Goal: Contribute content: Contribute content

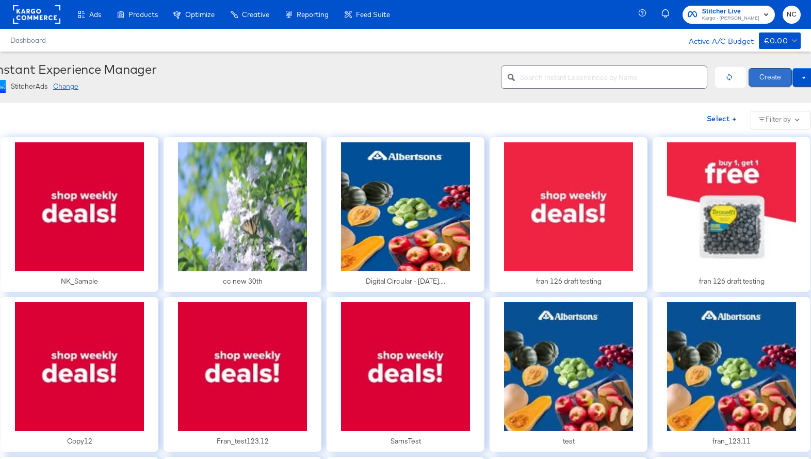
click at [763, 79] on button "Create" at bounding box center [770, 77] width 43 height 19
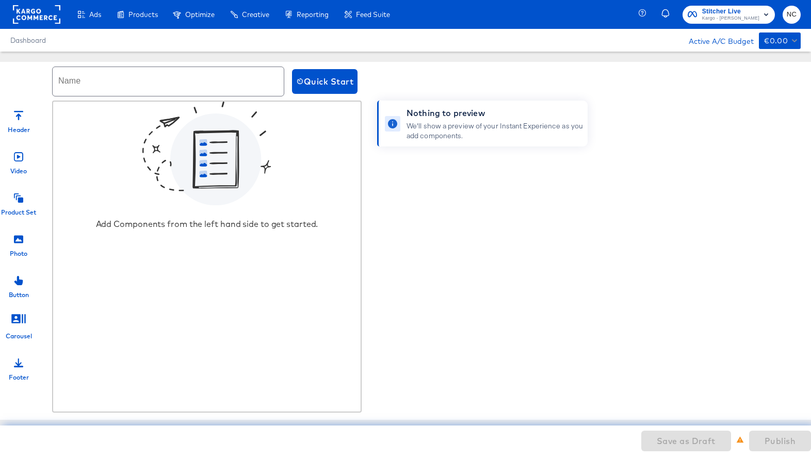
click at [252, 85] on input "text" at bounding box center [168, 81] width 231 height 29
type input "Kargo_"
drag, startPoint x: 114, startPoint y: 85, endPoint x: 35, endPoint y: 85, distance: 79.0
click at [35, 85] on div "Name Kargo_ Quick Start" at bounding box center [406, 81] width 826 height 39
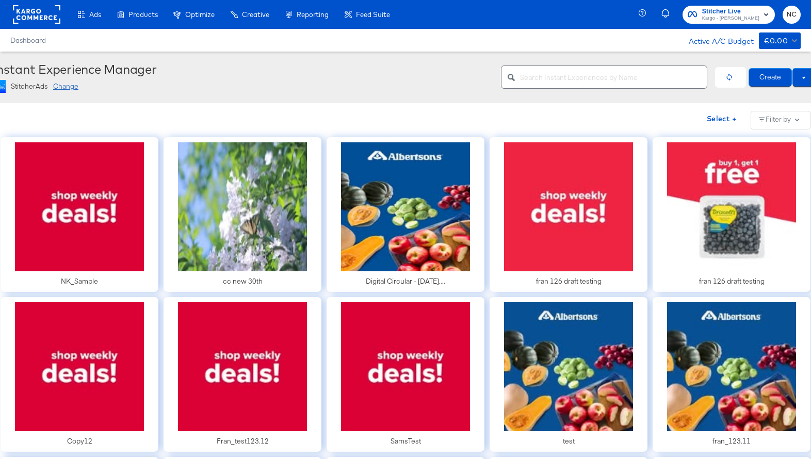
click at [604, 85] on div at bounding box center [604, 77] width 206 height 23
type input "Kargo"
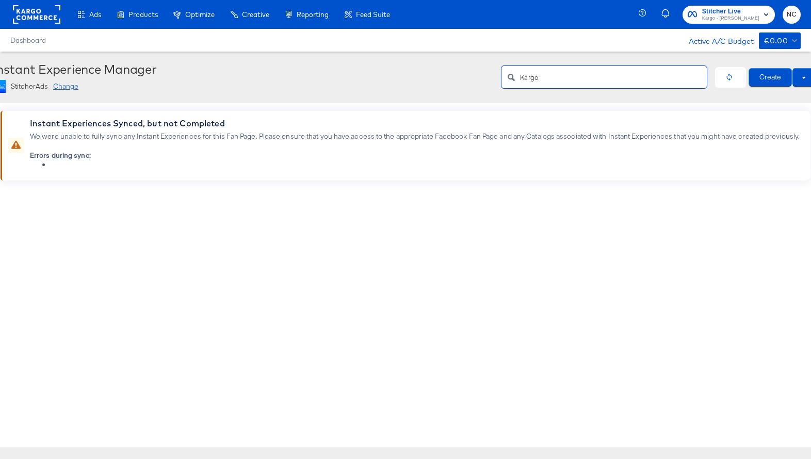
drag, startPoint x: 543, startPoint y: 77, endPoint x: 503, endPoint y: 77, distance: 39.2
click at [503, 77] on div "Kargo" at bounding box center [604, 77] width 206 height 23
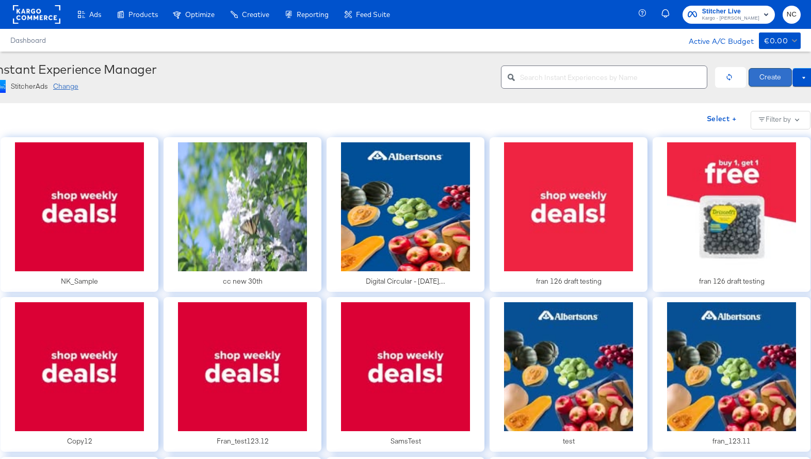
click at [768, 75] on button "Create" at bounding box center [770, 77] width 43 height 19
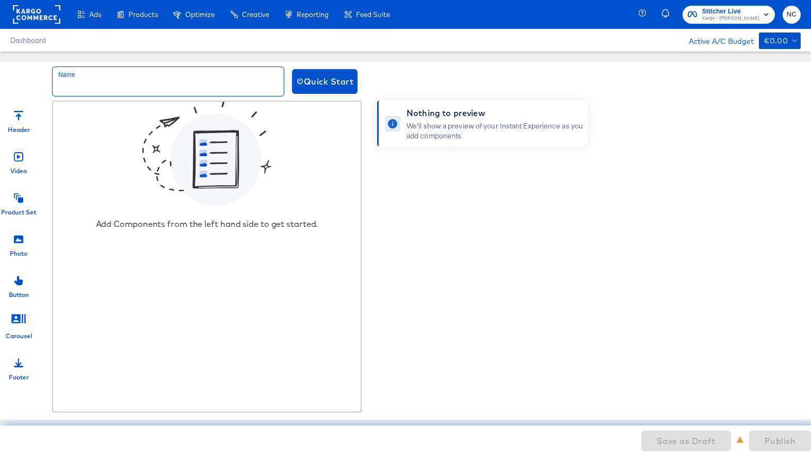
click at [171, 86] on input "text" at bounding box center [168, 81] width 231 height 29
type input "Kargo_Demo_Boost_Echo"
click at [23, 248] on div "Photo" at bounding box center [19, 242] width 52 height 31
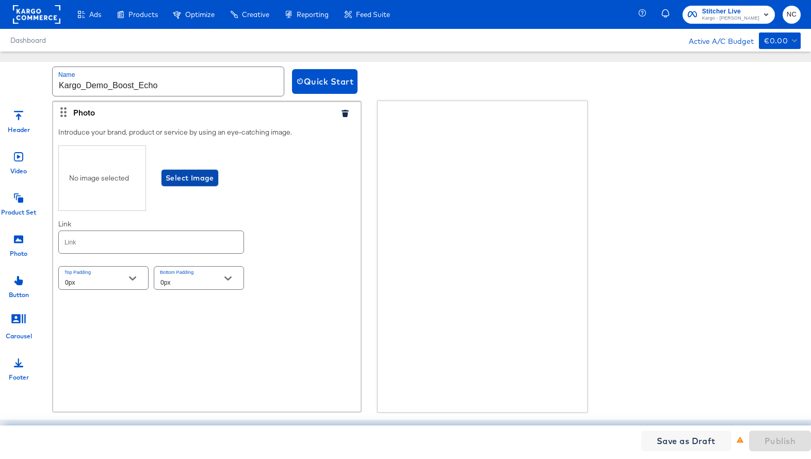
click at [190, 180] on span "Select Image" at bounding box center [190, 178] width 49 height 13
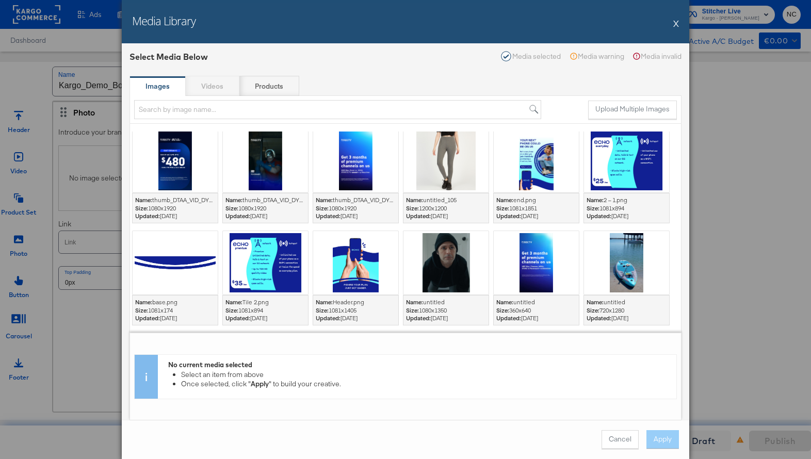
scroll to position [811, 0]
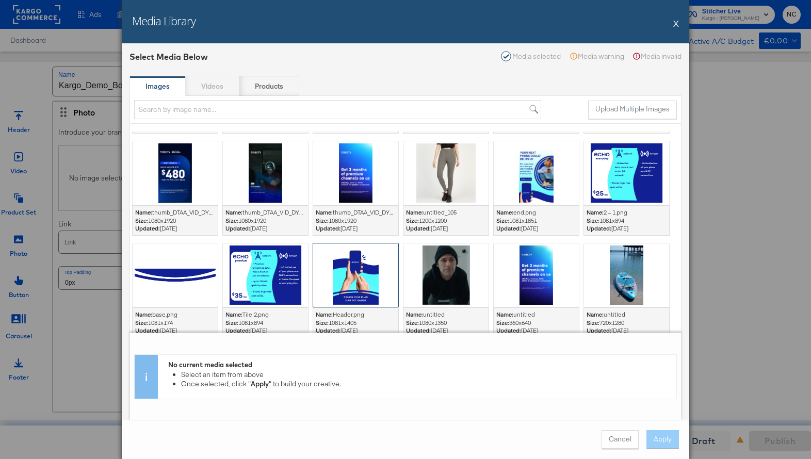
click at [359, 280] on div at bounding box center [355, 275] width 85 height 63
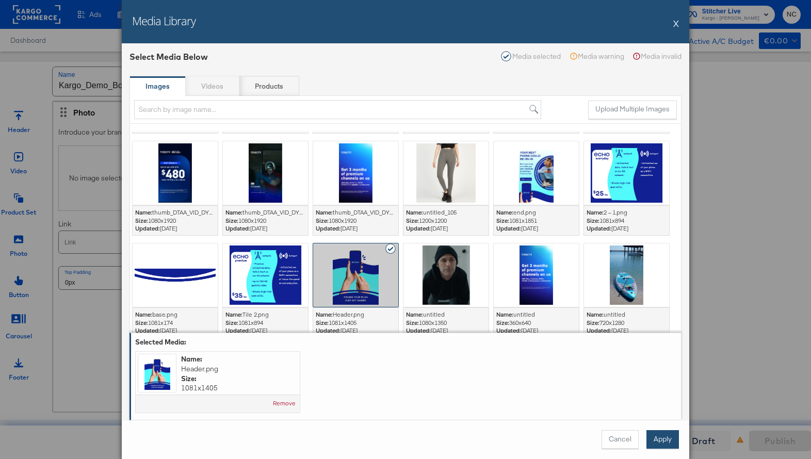
click at [657, 435] on button "Apply" at bounding box center [663, 440] width 33 height 19
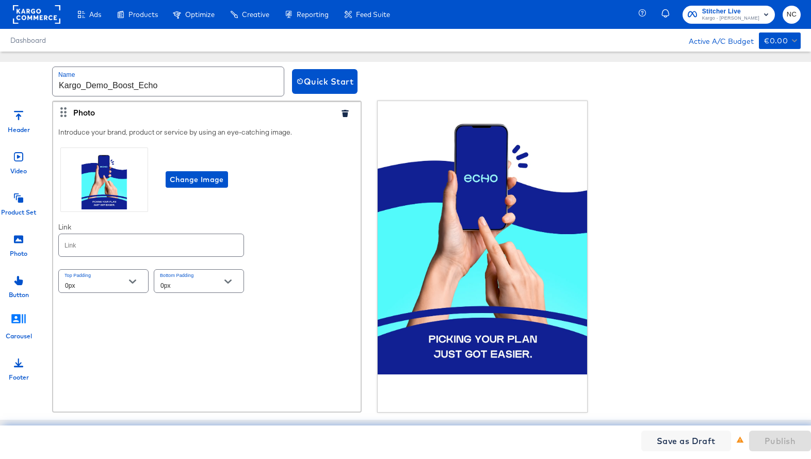
click at [23, 313] on icon at bounding box center [18, 318] width 15 height 15
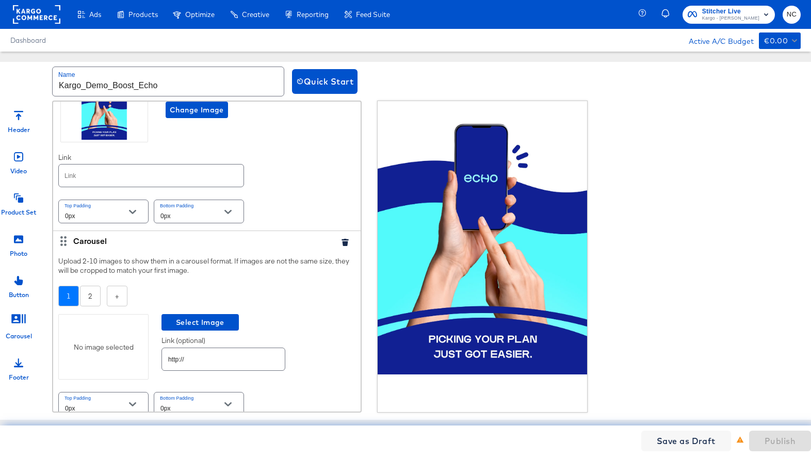
scroll to position [81, 0]
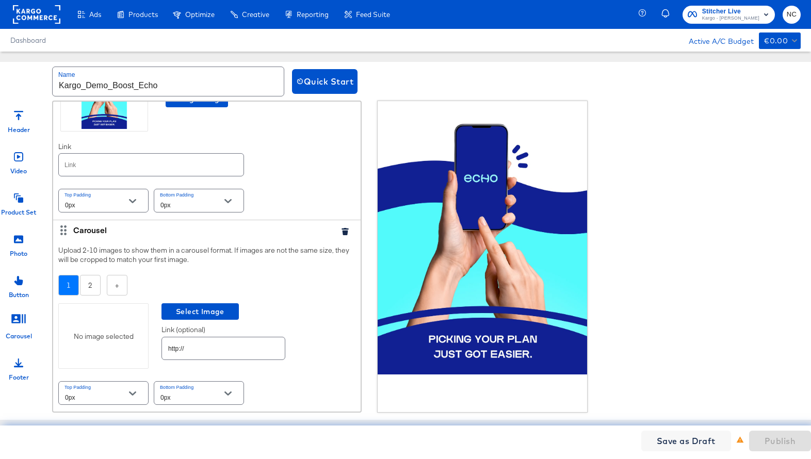
click at [93, 343] on div "No image selected" at bounding box center [103, 337] width 90 height 66
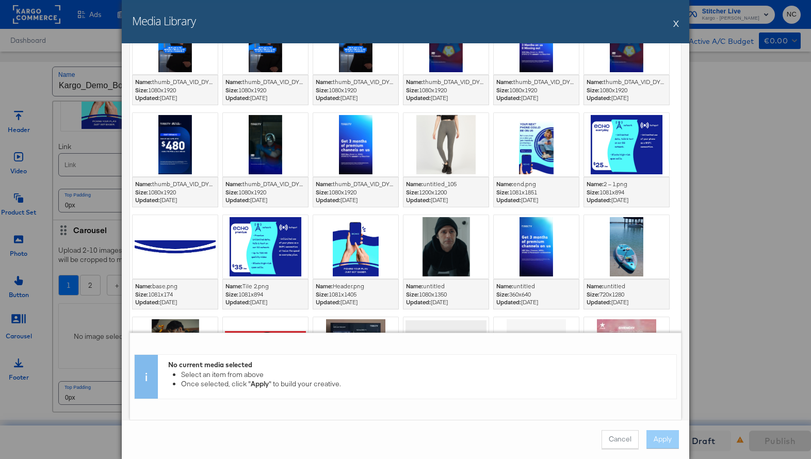
scroll to position [631, 0]
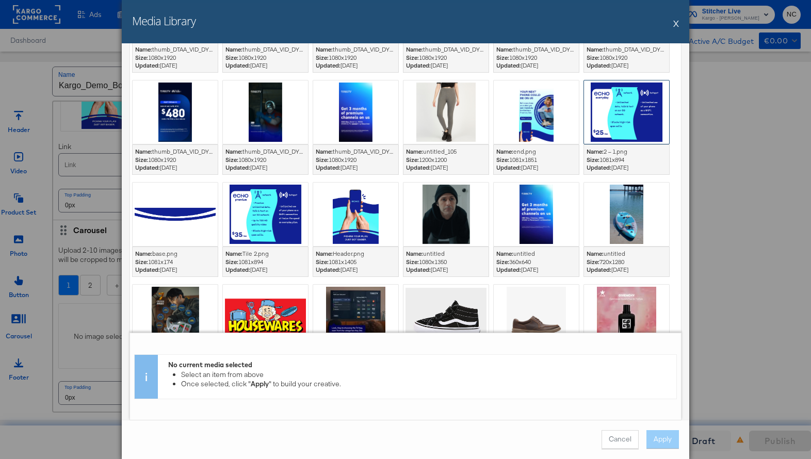
click at [601, 130] on div at bounding box center [626, 112] width 85 height 63
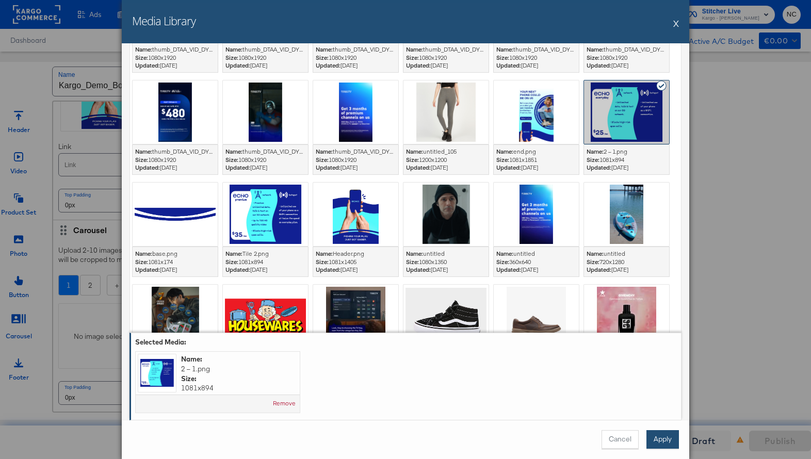
click at [654, 434] on button "Apply" at bounding box center [663, 440] width 33 height 19
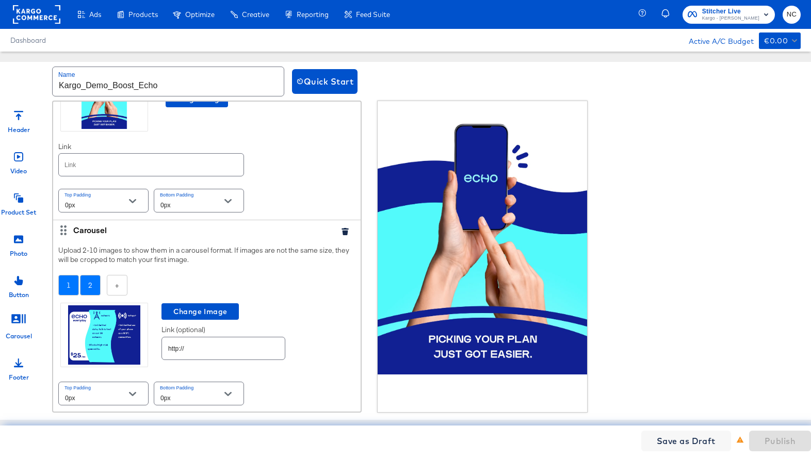
click at [93, 283] on div "2" at bounding box center [90, 285] width 21 height 21
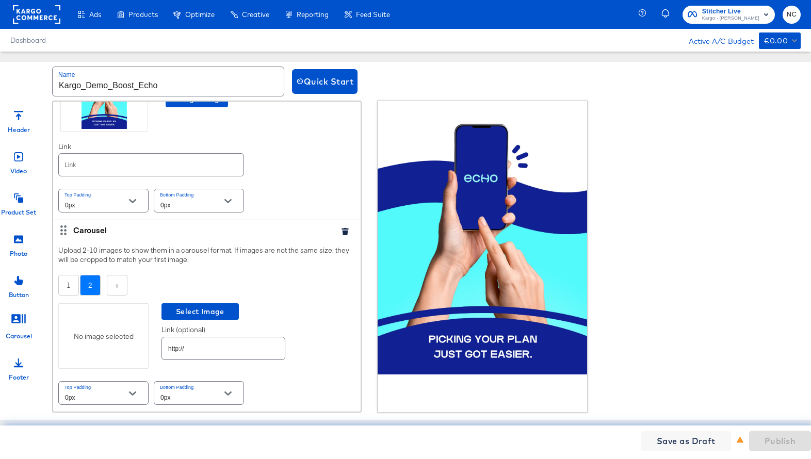
click at [105, 317] on div "No image selected" at bounding box center [103, 337] width 90 height 66
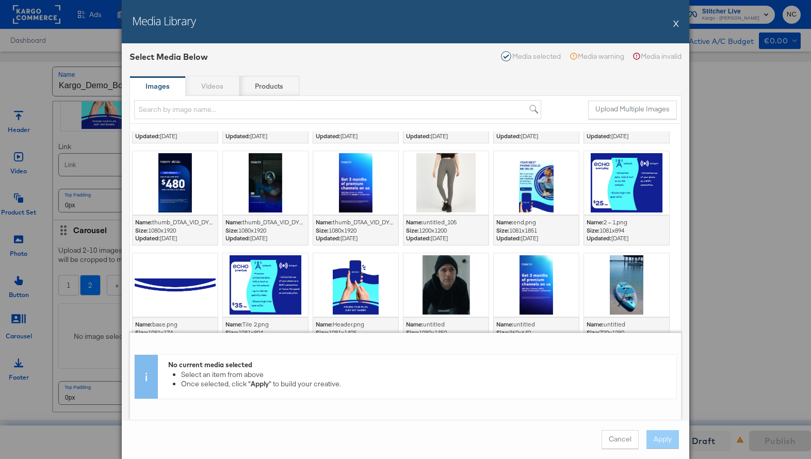
scroll to position [809, 0]
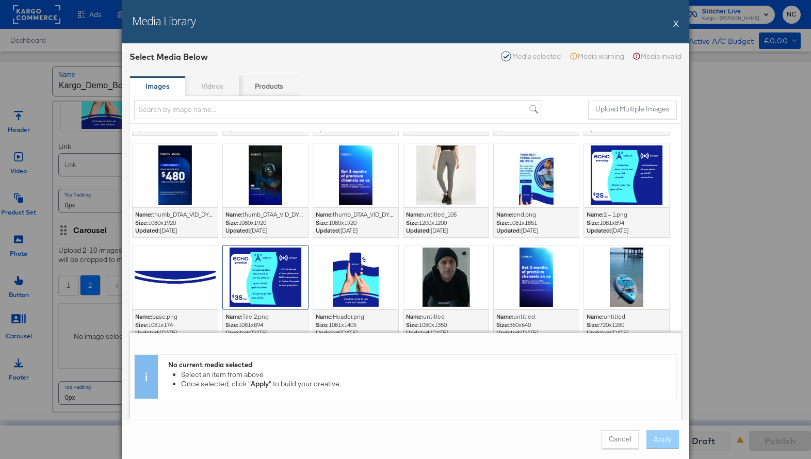
click at [276, 284] on div at bounding box center [265, 277] width 85 height 63
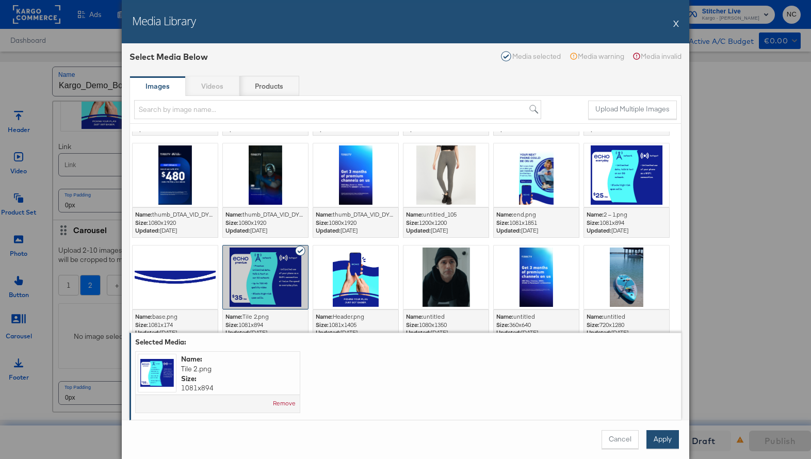
click at [667, 437] on button "Apply" at bounding box center [663, 440] width 33 height 19
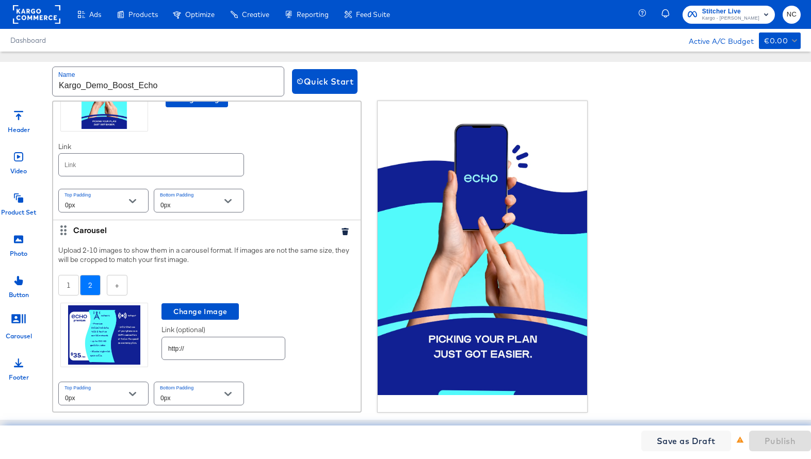
scroll to position [81, 0]
click at [17, 240] on icon at bounding box center [18, 239] width 9 height 9
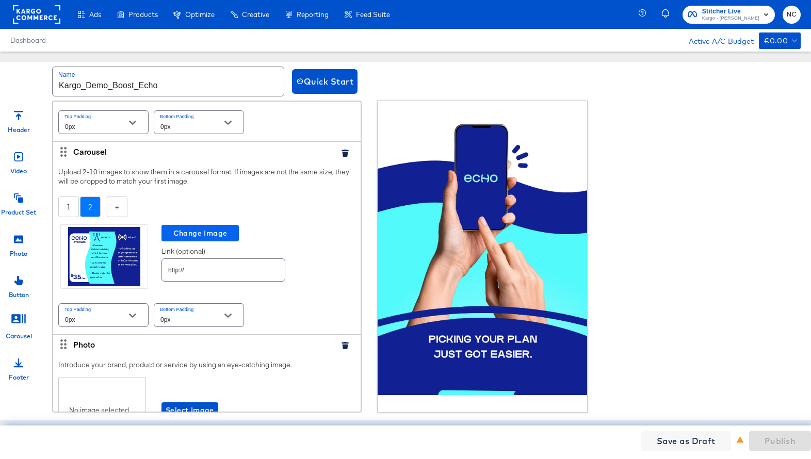
scroll to position [277, 0]
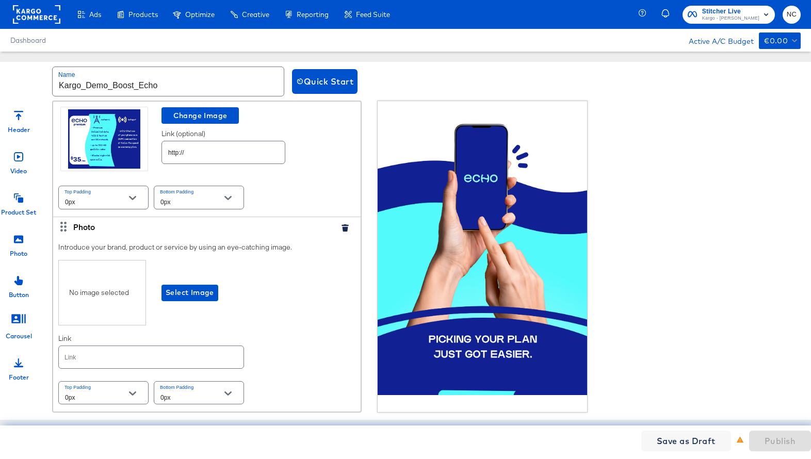
click at [127, 298] on div "No image selected" at bounding box center [102, 293] width 88 height 66
click at [207, 288] on span "Select Image" at bounding box center [190, 292] width 49 height 13
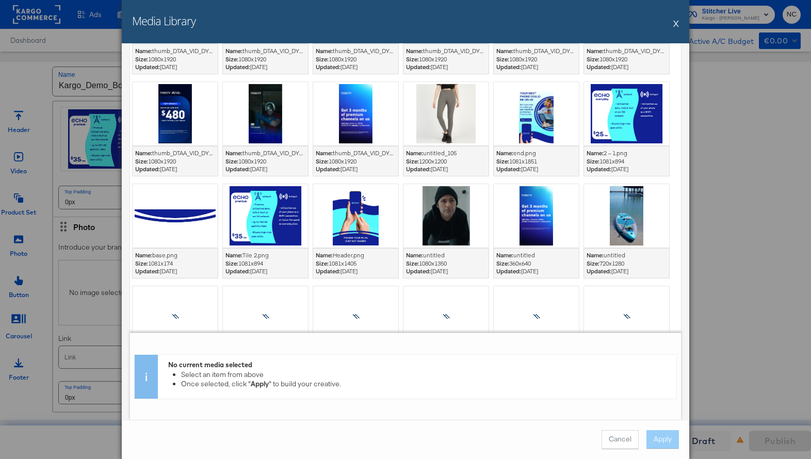
scroll to position [641, 0]
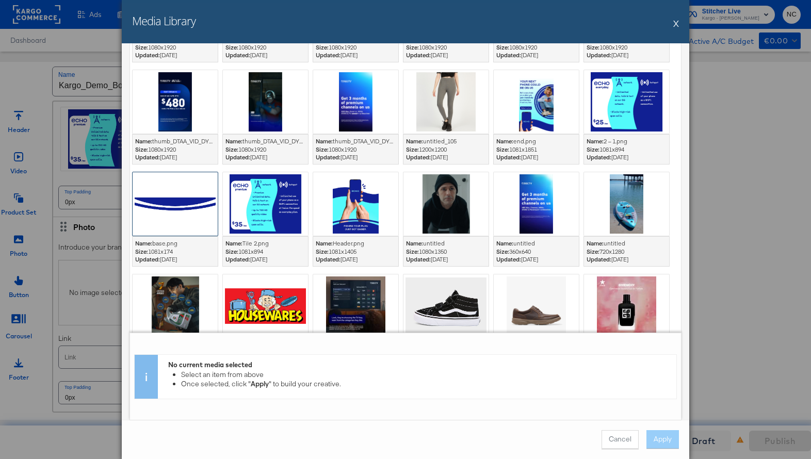
click at [172, 211] on div at bounding box center [175, 203] width 85 height 63
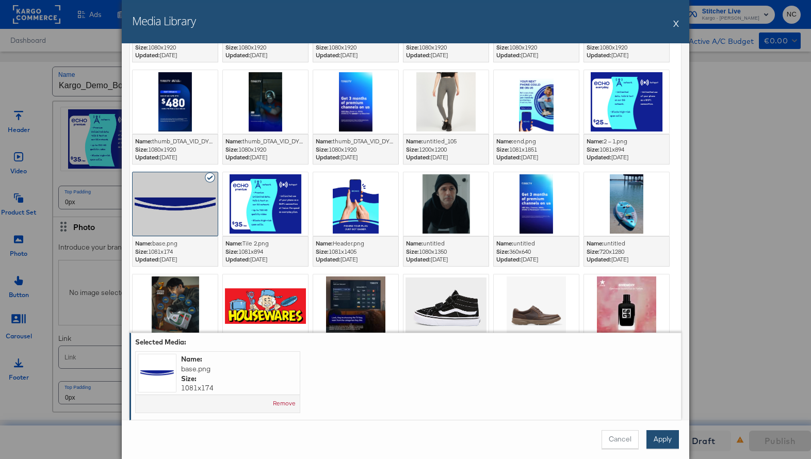
click at [660, 444] on button "Apply" at bounding box center [663, 440] width 33 height 19
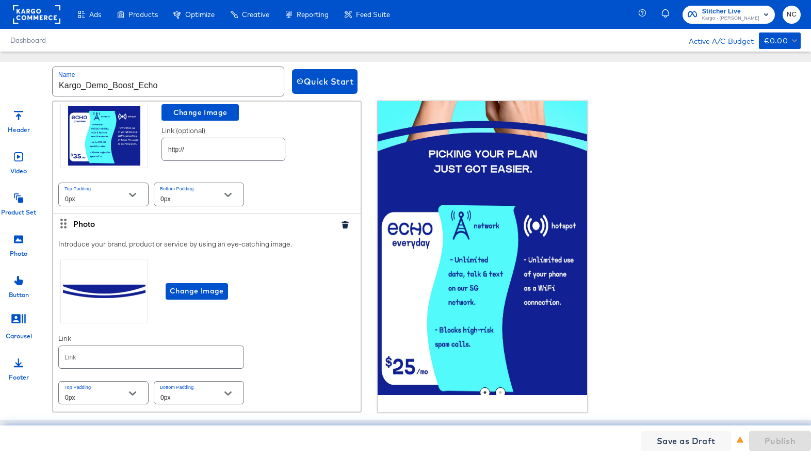
scroll to position [224, 0]
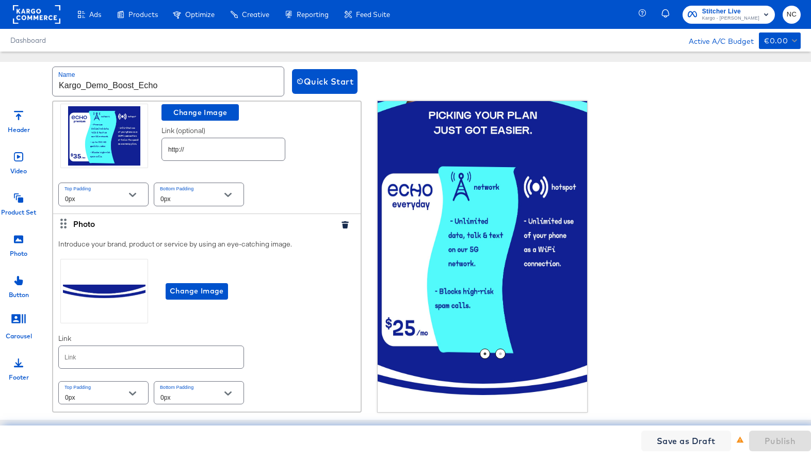
click at [19, 201] on icon at bounding box center [18, 198] width 9 height 9
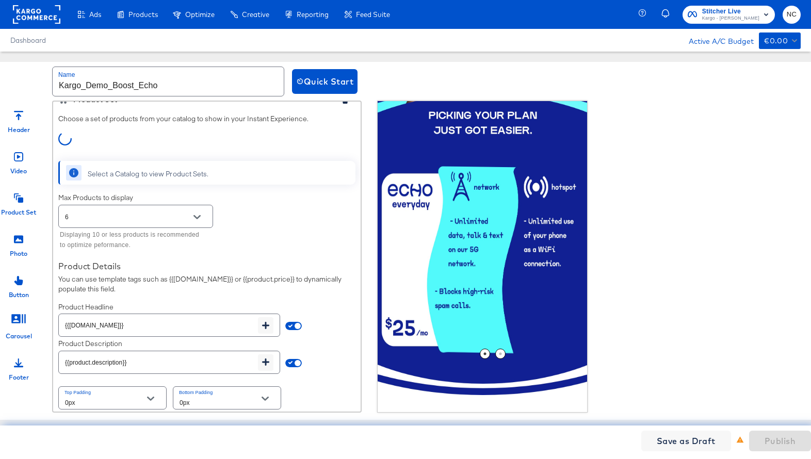
scroll to position [609, 0]
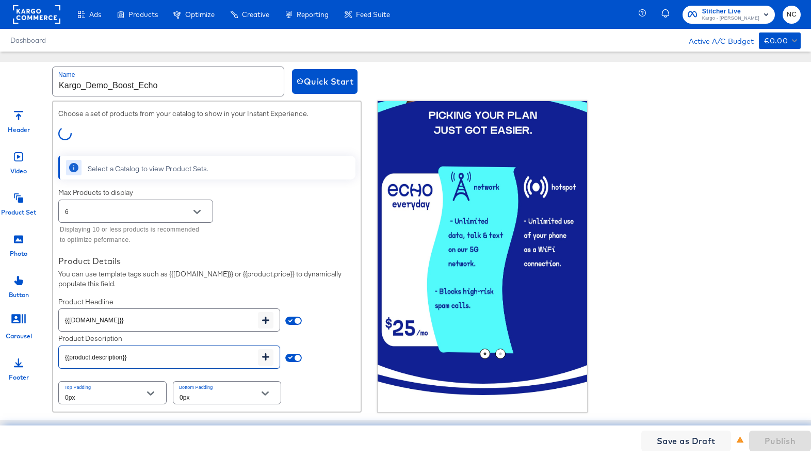
drag, startPoint x: 138, startPoint y: 359, endPoint x: 40, endPoint y: 356, distance: 97.6
click at [40, 356] on div "Header Video Product Set Photo Button Carousel Footer Photo Introduce your bran…" at bounding box center [406, 257] width 826 height 312
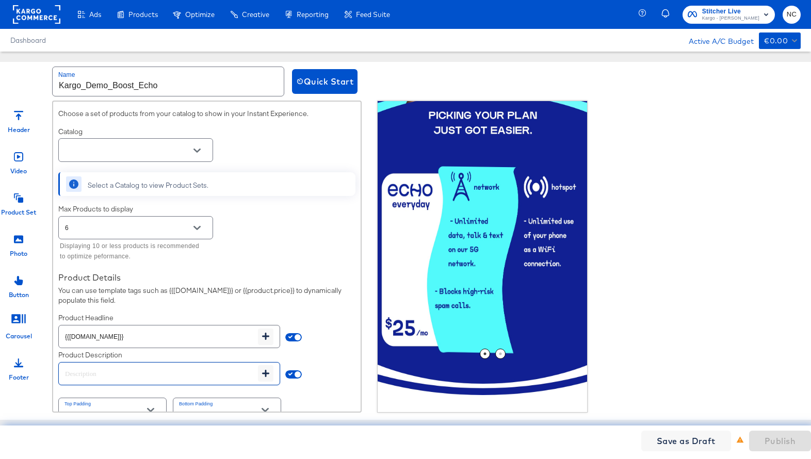
click at [107, 151] on input "text" at bounding box center [128, 151] width 130 height 12
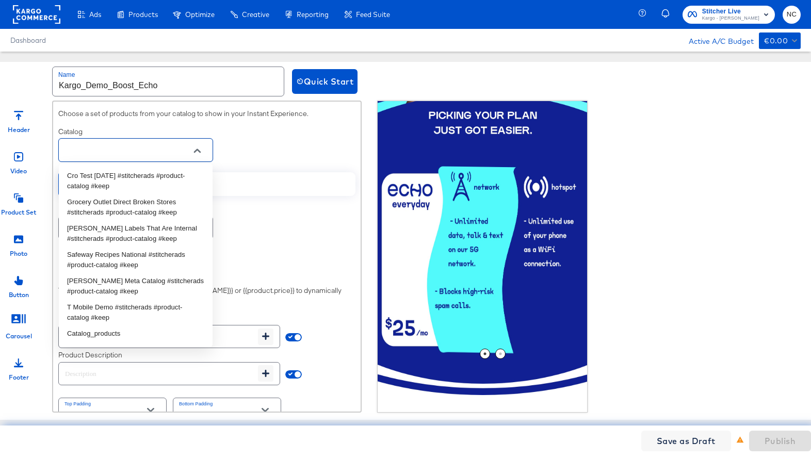
paste input "Boost Mobile Sample Feed"
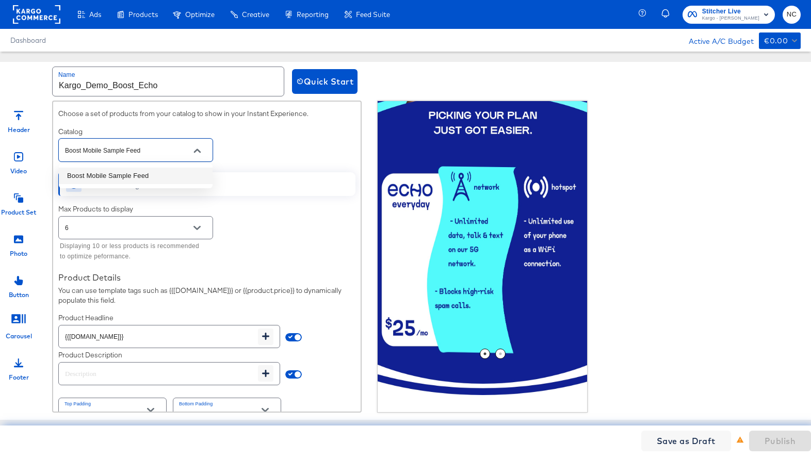
click at [109, 173] on li "Boost Mobile Sample Feed" at bounding box center [136, 176] width 154 height 17
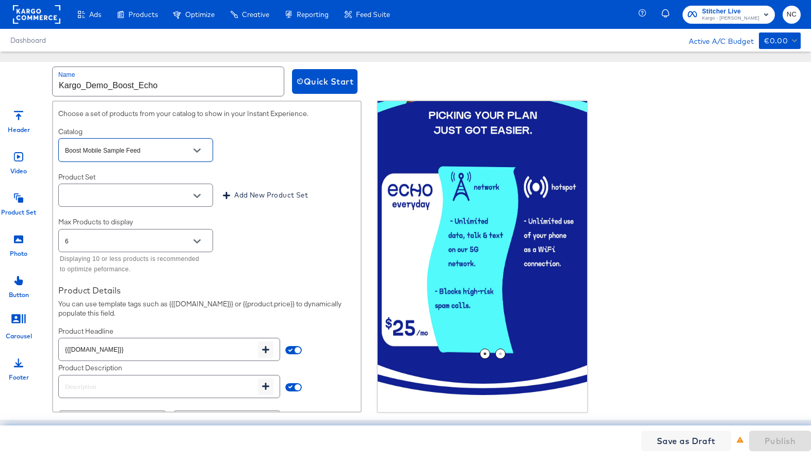
type input "Boost Mobile Sample Feed"
click at [150, 201] on input "text" at bounding box center [128, 196] width 130 height 12
click at [164, 220] on li "All Products" at bounding box center [136, 221] width 154 height 17
type input "All Products"
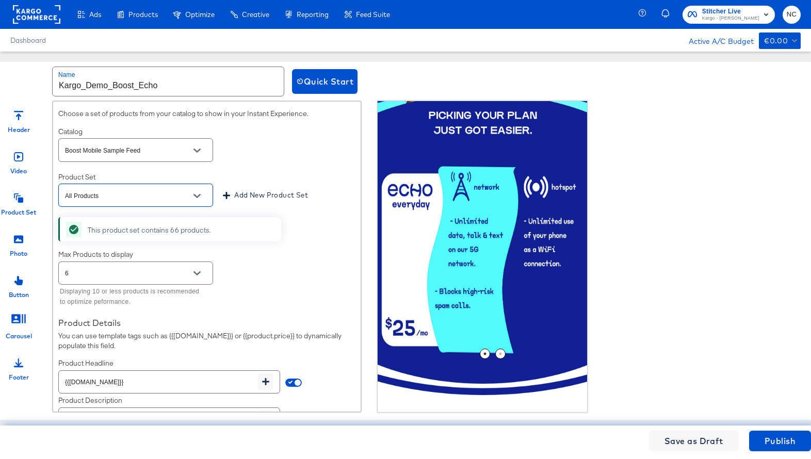
click at [195, 270] on icon "Open" at bounding box center [197, 273] width 7 height 7
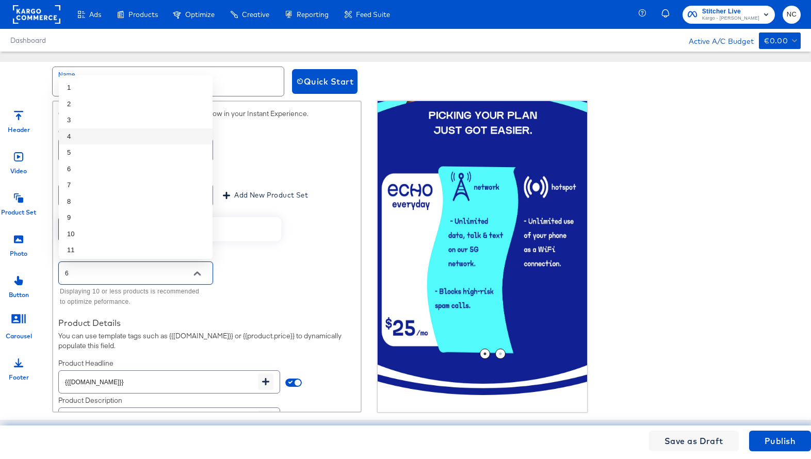
click at [119, 140] on li "4" at bounding box center [136, 137] width 154 height 17
type input "4"
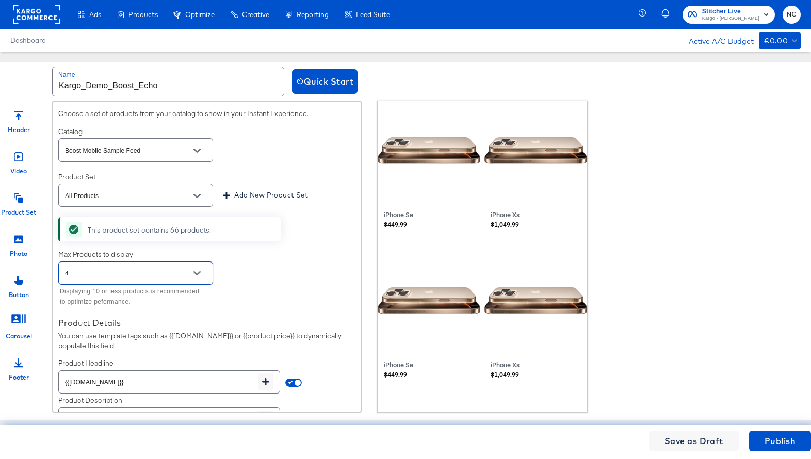
scroll to position [671, 0]
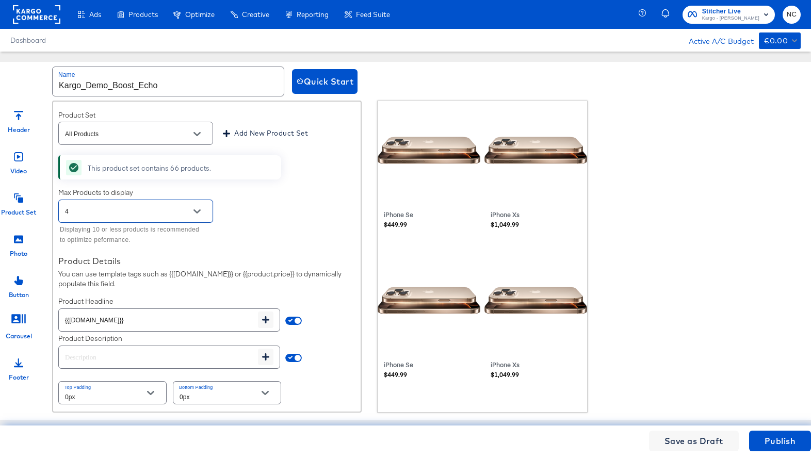
click at [11, 245] on div "Photo" at bounding box center [19, 242] width 52 height 31
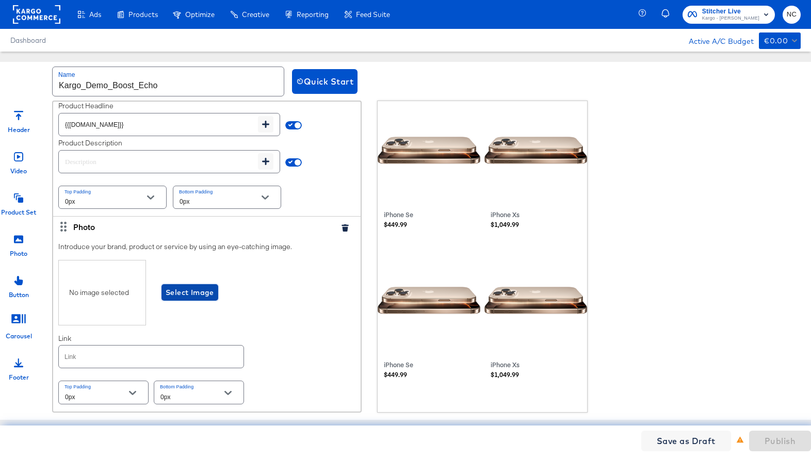
click at [192, 289] on span "Select Image" at bounding box center [190, 292] width 49 height 13
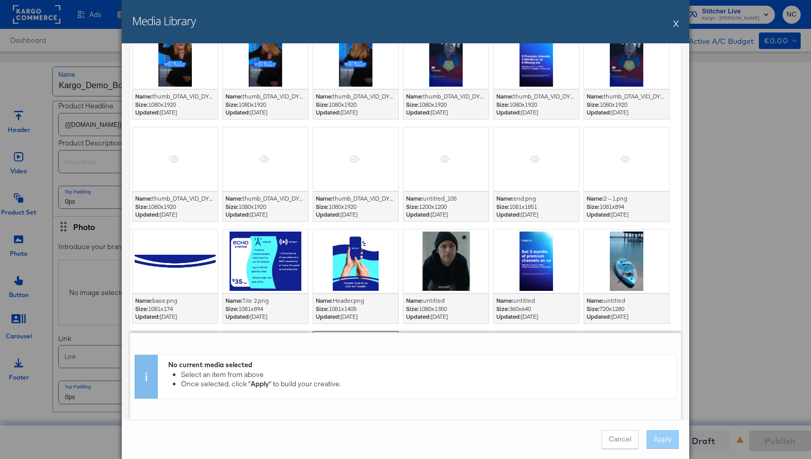
scroll to position [583, 0]
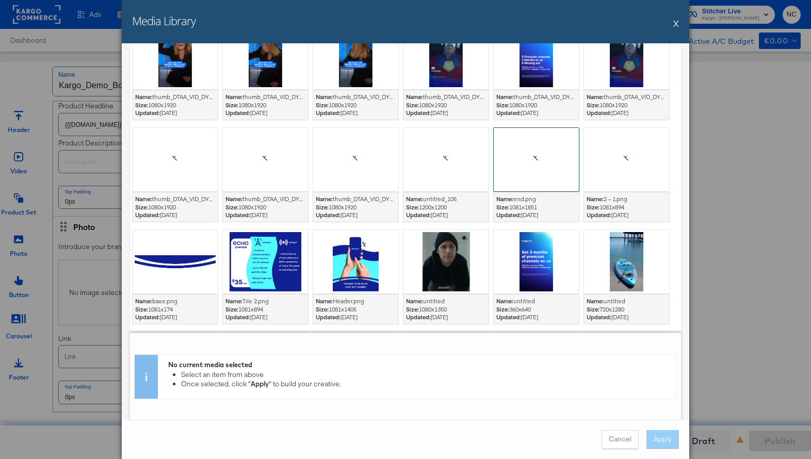
click at [531, 162] on icon at bounding box center [537, 160] width 18 height 8
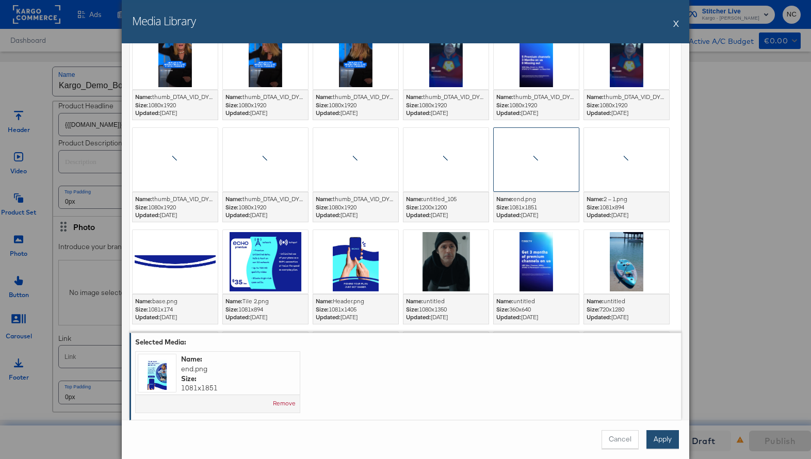
click at [662, 443] on button "Apply" at bounding box center [663, 440] width 33 height 19
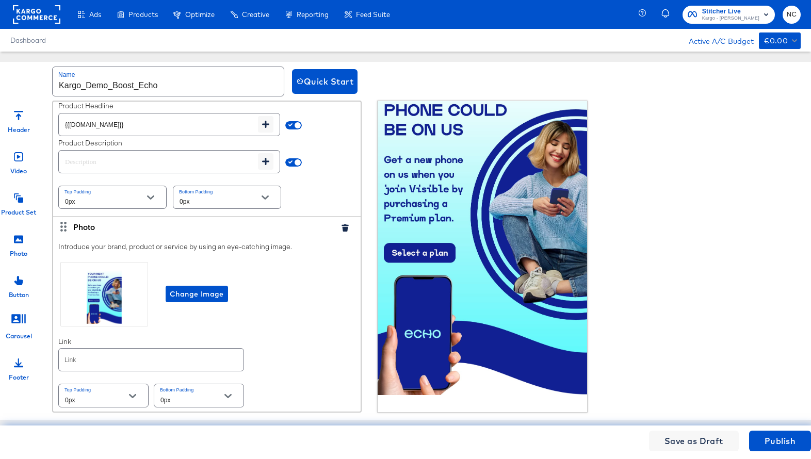
scroll to position [869, 0]
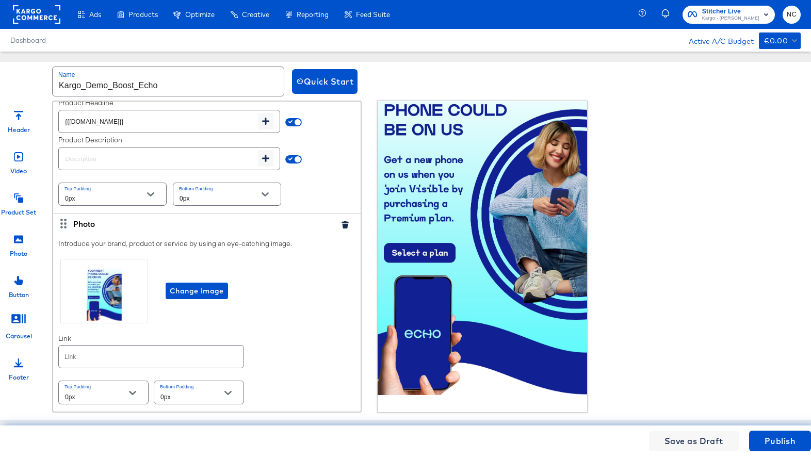
click at [125, 363] on input "text" at bounding box center [151, 357] width 185 height 22
paste input "[URL][DOMAIN_NAME]"
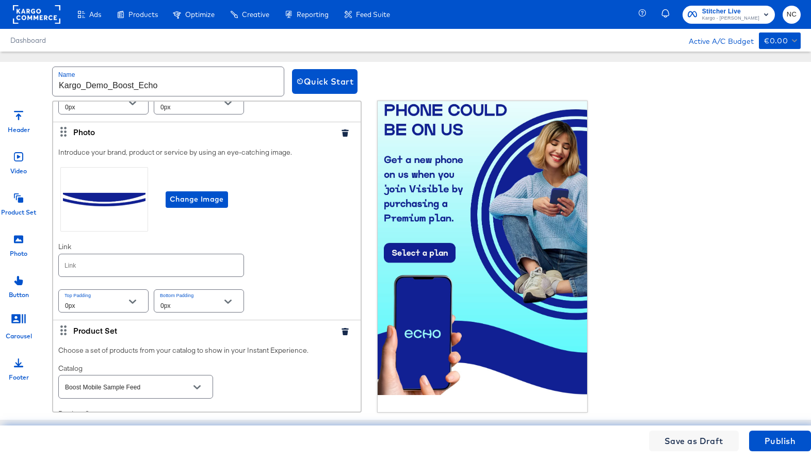
type input "[URL][DOMAIN_NAME]"
click at [134, 274] on input "text" at bounding box center [151, 265] width 185 height 22
paste input "[URL][DOMAIN_NAME]"
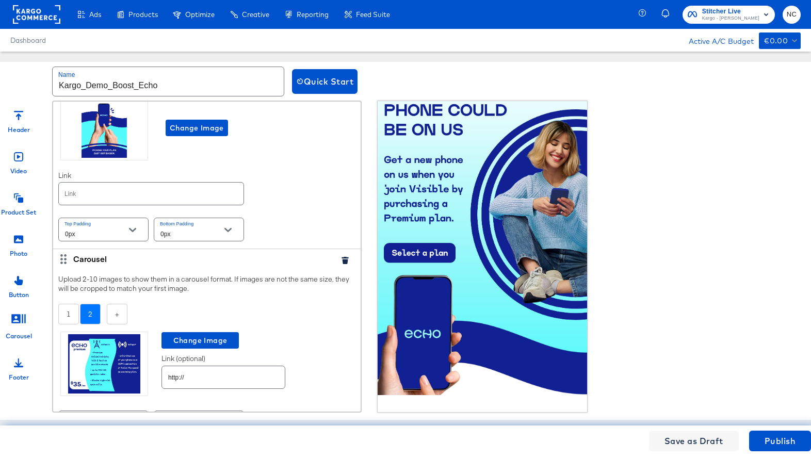
scroll to position [0, 0]
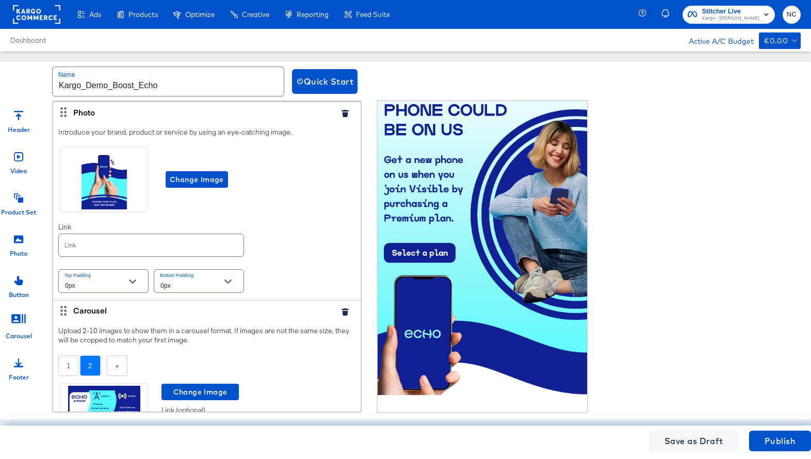
type input "[URL][DOMAIN_NAME]"
click at [126, 246] on input "text" at bounding box center [151, 245] width 185 height 22
paste input "[URL][DOMAIN_NAME]"
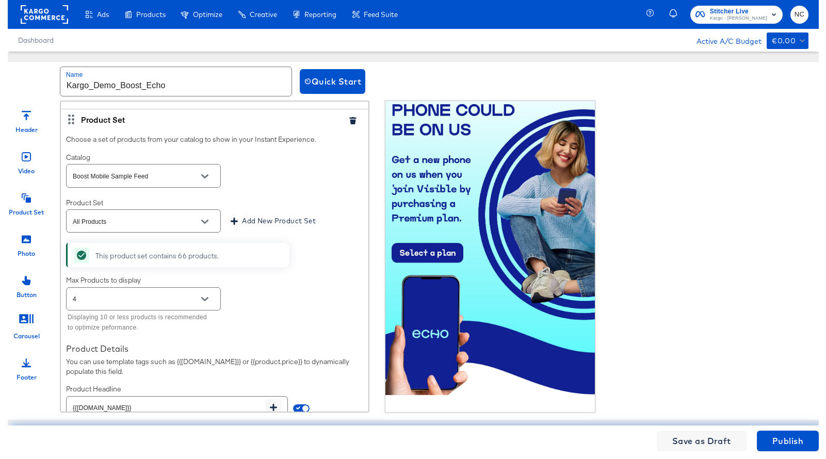
scroll to position [869, 0]
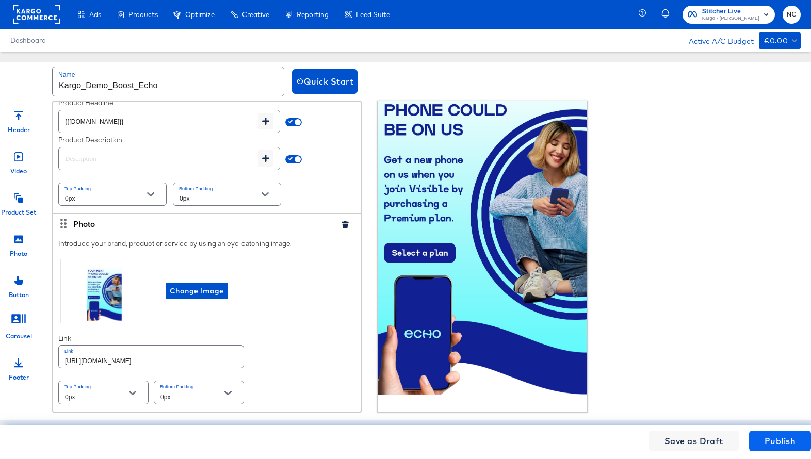
type input "[URL][DOMAIN_NAME]"
click at [776, 436] on span "Publish" at bounding box center [780, 441] width 31 height 14
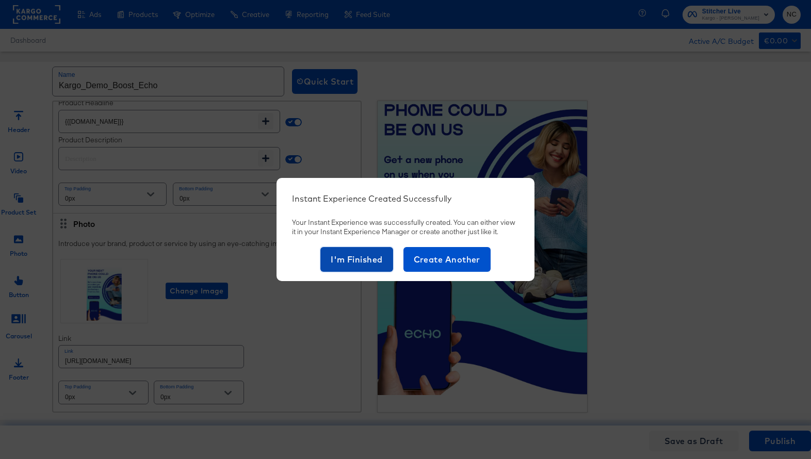
click at [353, 265] on span "I'm Finished" at bounding box center [357, 259] width 52 height 14
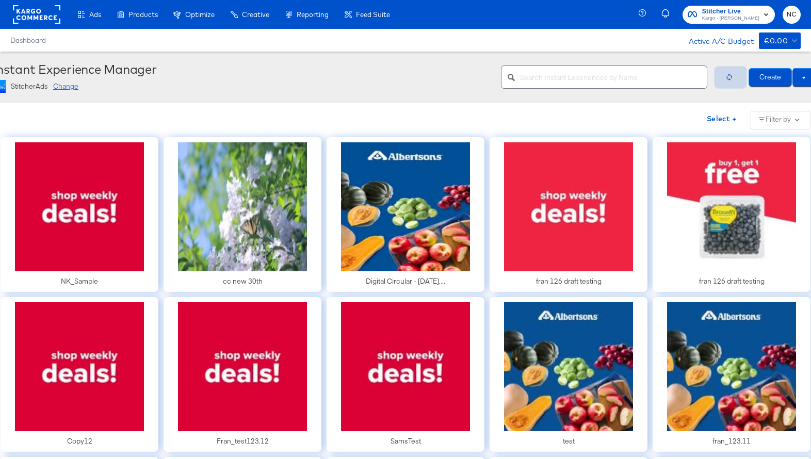
click at [731, 80] on icon "button" at bounding box center [730, 77] width 8 height 8
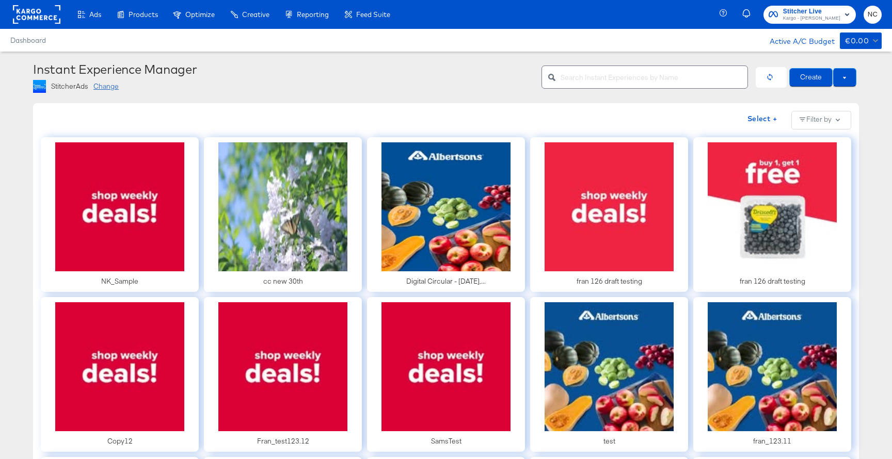
click at [579, 90] on div at bounding box center [644, 77] width 206 height 31
click at [578, 83] on input "text" at bounding box center [654, 73] width 187 height 22
type input "Kargo"
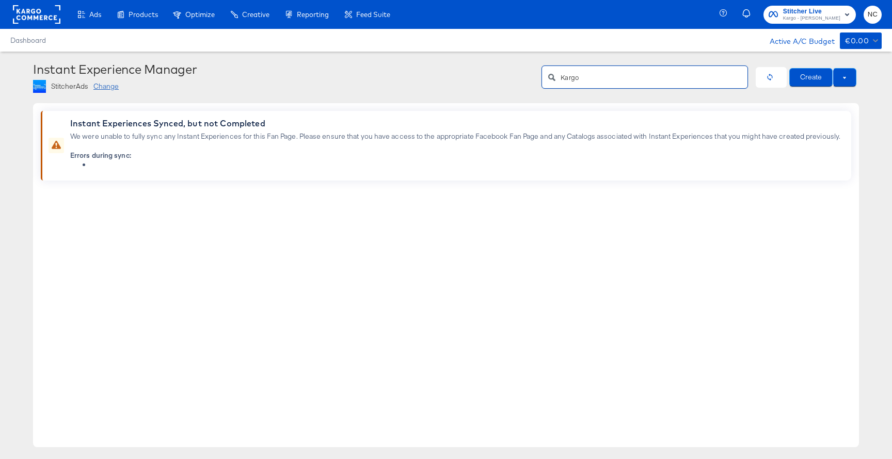
drag, startPoint x: 587, startPoint y: 82, endPoint x: 550, endPoint y: 81, distance: 37.7
click at [550, 81] on div "Kargo" at bounding box center [644, 77] width 206 height 23
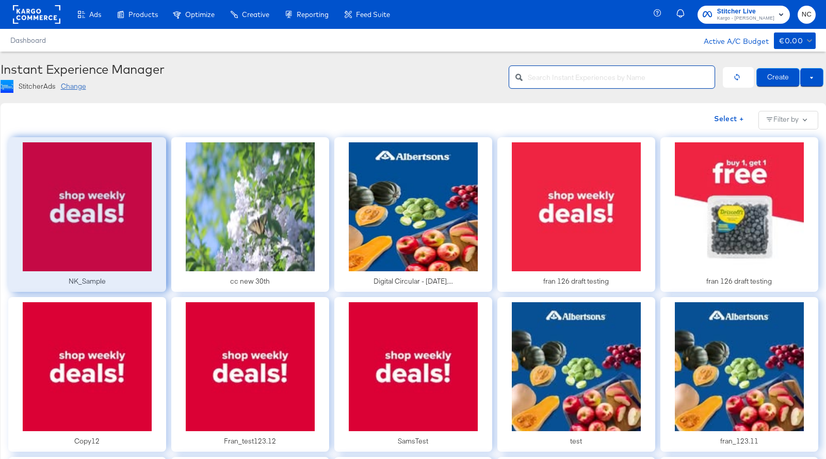
click at [107, 261] on div at bounding box center [87, 214] width 158 height 155
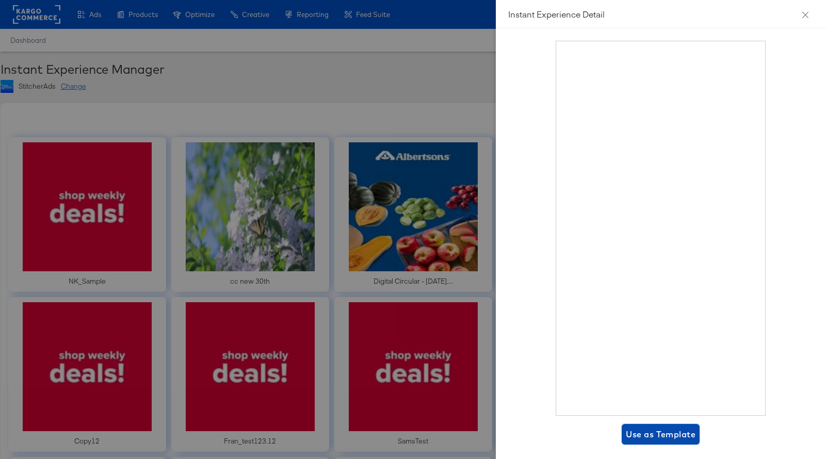
click at [659, 436] on span "Use as Template" at bounding box center [661, 434] width 70 height 14
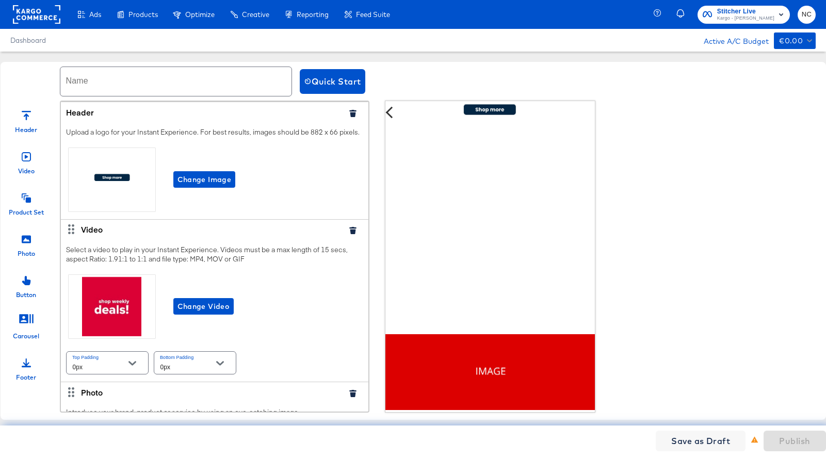
click at [354, 113] on icon "button" at bounding box center [352, 113] width 7 height 7
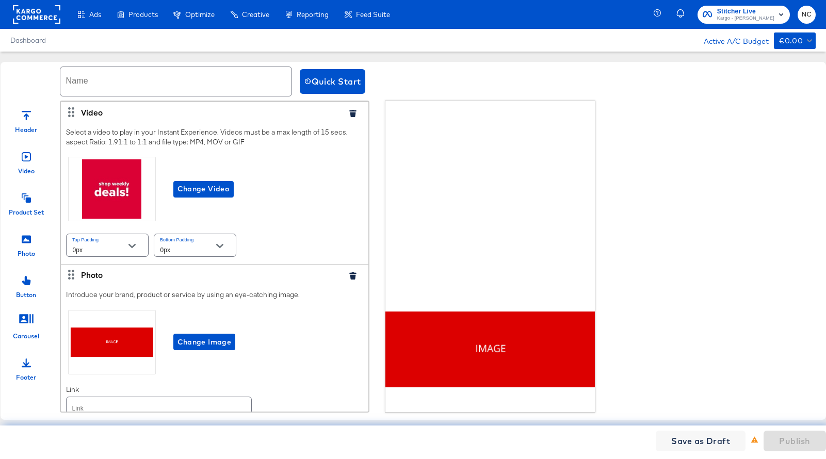
click at [355, 114] on icon "button" at bounding box center [352, 113] width 7 height 7
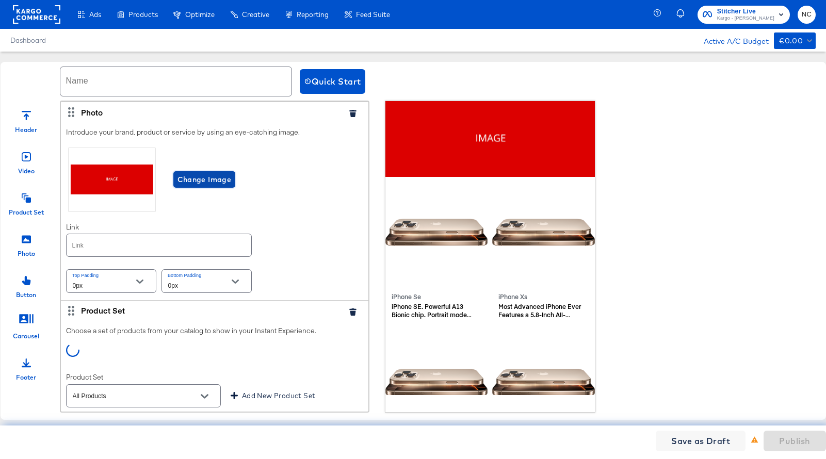
click at [213, 184] on span "Change Image" at bounding box center [205, 179] width 54 height 13
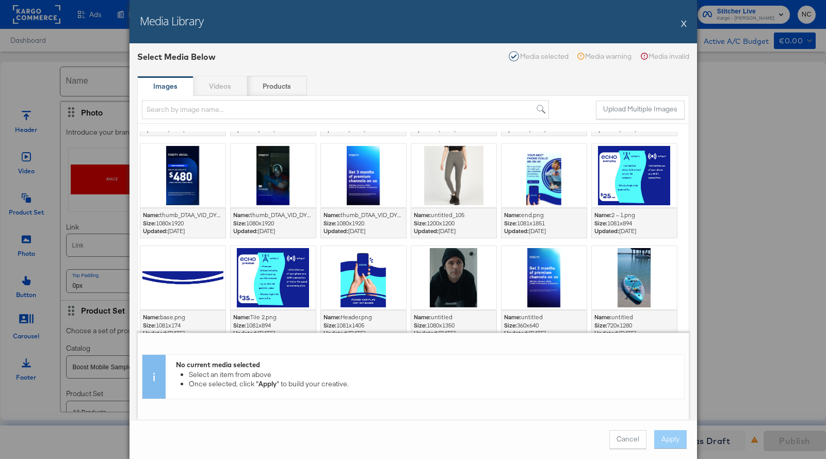
scroll to position [811, 0]
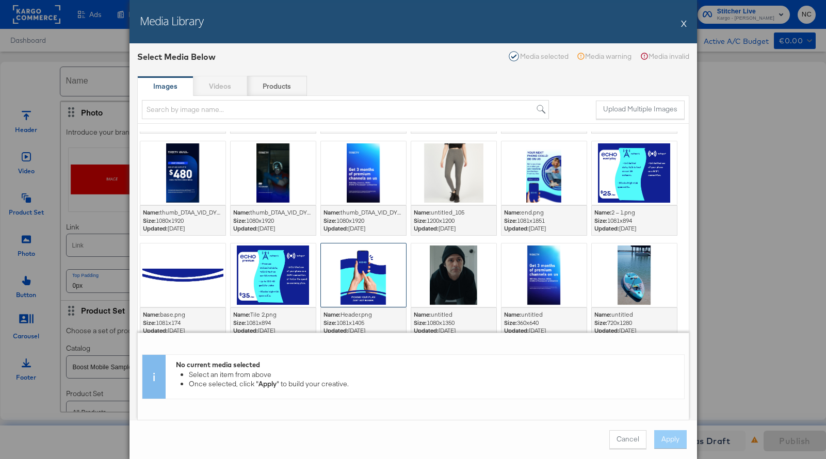
click at [347, 294] on div at bounding box center [363, 275] width 85 height 63
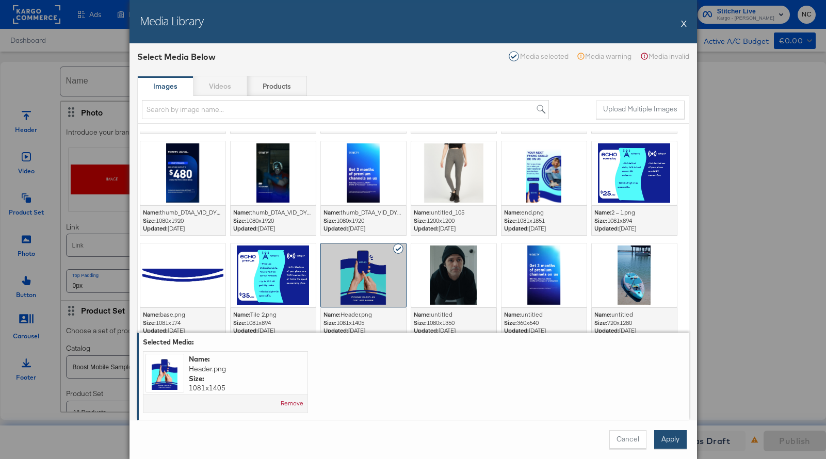
click at [677, 441] on button "Apply" at bounding box center [671, 440] width 33 height 19
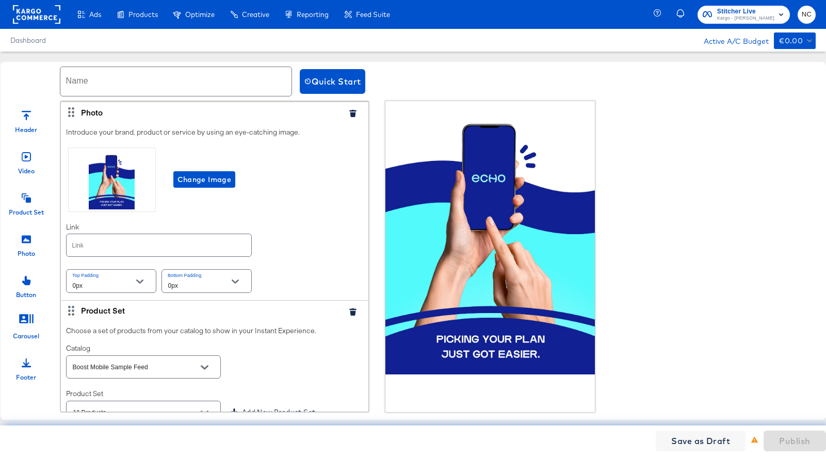
click at [103, 83] on input "text" at bounding box center [175, 81] width 231 height 29
drag, startPoint x: 151, startPoint y: 85, endPoint x: 49, endPoint y: 85, distance: 102.7
click at [49, 85] on div "Name Kargo_Demo_Echo Quick Start" at bounding box center [414, 81] width 826 height 39
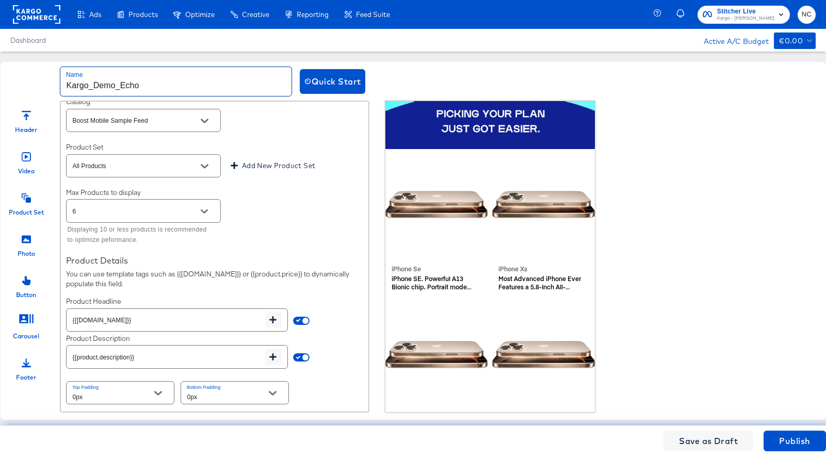
scroll to position [431, 0]
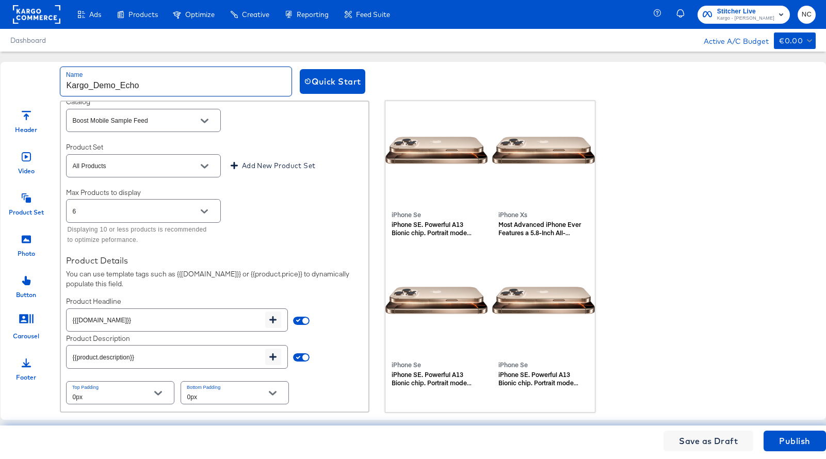
type input "Kargo_Demo_Echo"
click at [150, 359] on input "{{product.description}}" at bounding box center [166, 353] width 199 height 22
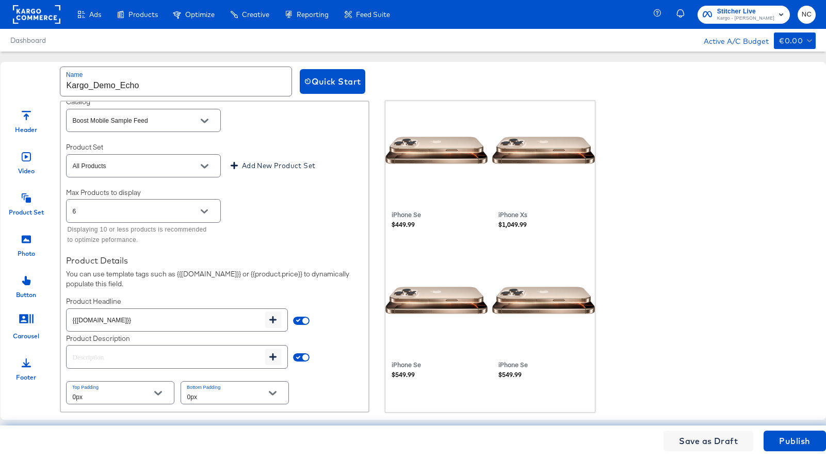
click at [269, 211] on div "Max Products to display 6 Displaying 10 or less products is recommended to opti…" at bounding box center [214, 218] width 297 height 60
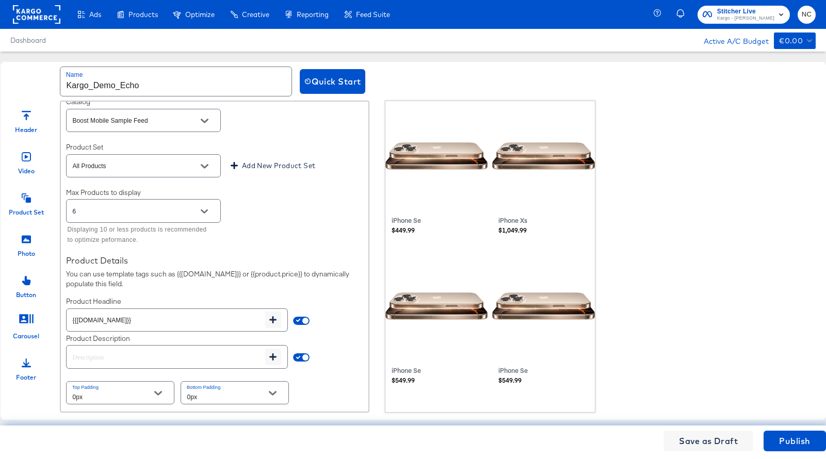
scroll to position [429, 0]
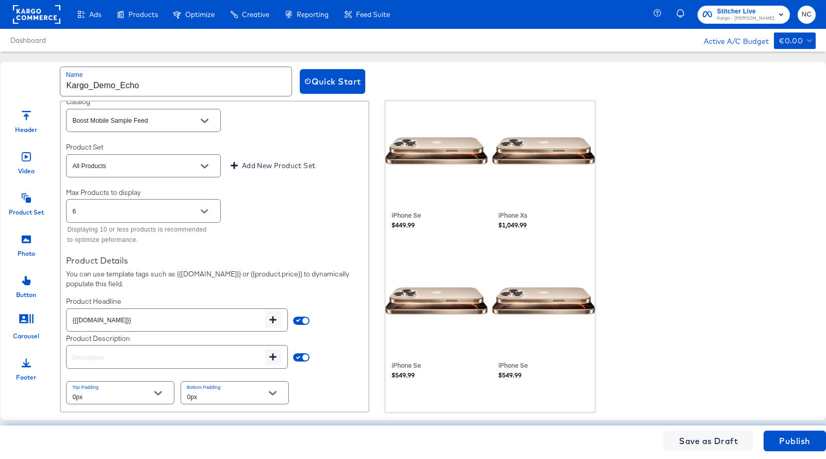
click at [215, 217] on div at bounding box center [205, 211] width 22 height 15
click at [201, 211] on icon "Open" at bounding box center [204, 211] width 7 height 7
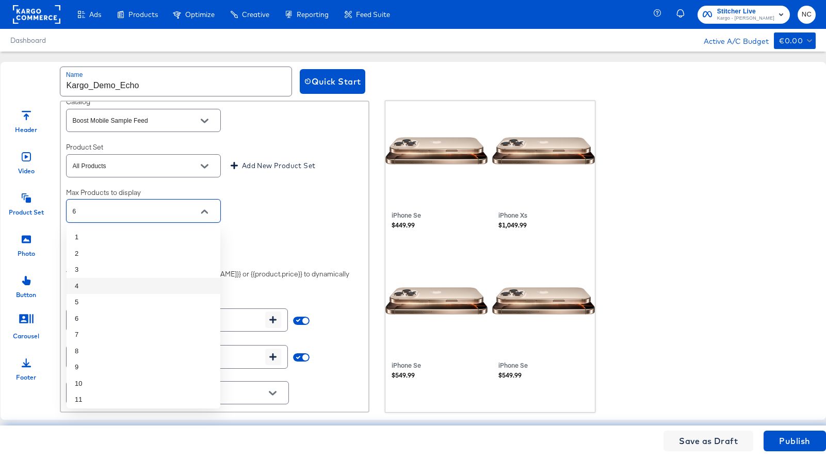
click at [112, 285] on li "4" at bounding box center [144, 286] width 154 height 17
type input "4"
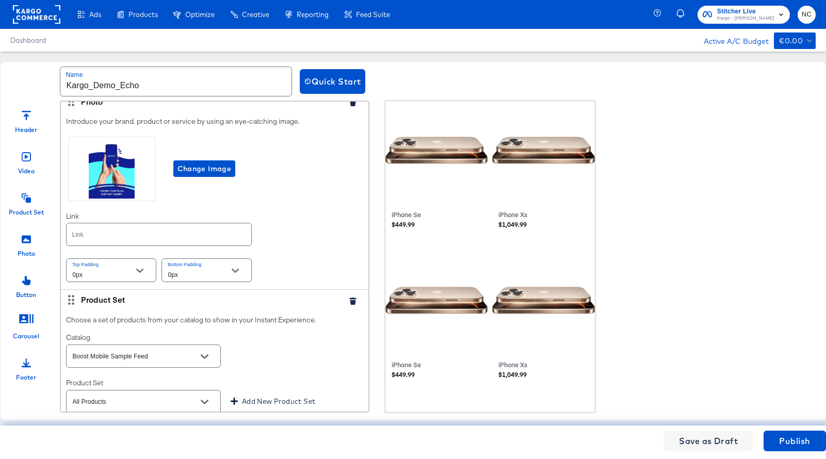
scroll to position [0, 0]
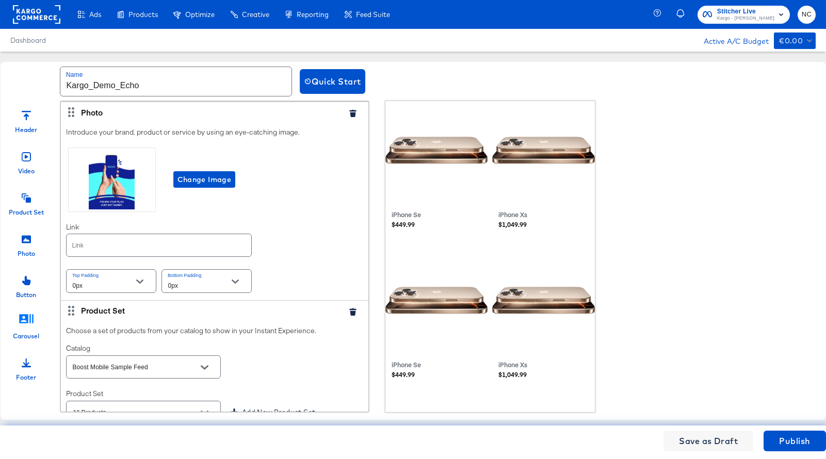
click at [30, 320] on icon at bounding box center [26, 318] width 15 height 15
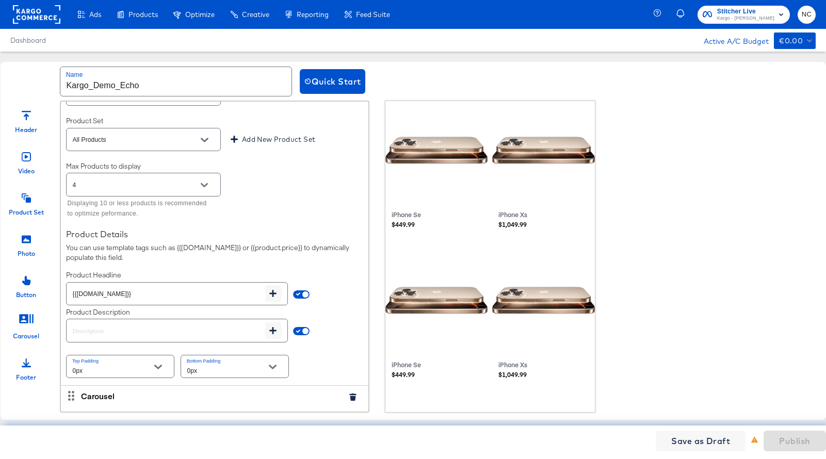
scroll to position [439, 0]
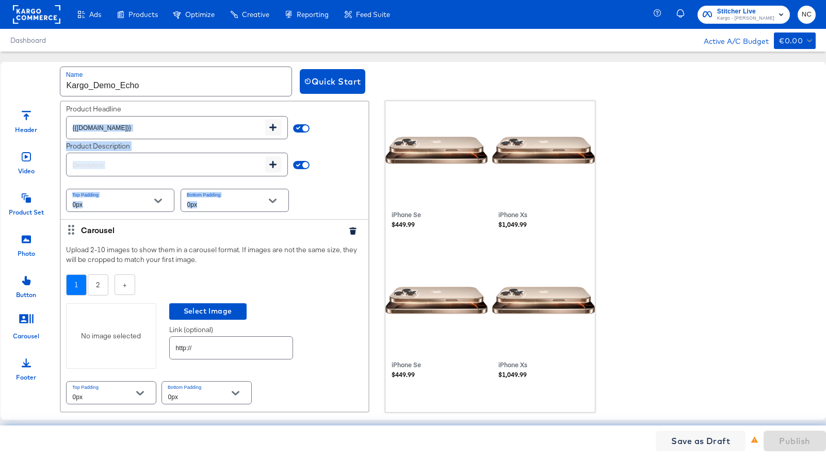
drag, startPoint x: 70, startPoint y: 229, endPoint x: 91, endPoint y: 124, distance: 106.3
click at [91, 124] on div "Photo Introduce your brand, product or service by using an eye-catching image. …" at bounding box center [215, 37] width 308 height 750
click at [101, 233] on div "Carousel" at bounding box center [210, 230] width 259 height 11
drag, startPoint x: 71, startPoint y: 232, endPoint x: 89, endPoint y: 238, distance: 18.9
click at [89, 237] on div "Carousel" at bounding box center [215, 229] width 308 height 21
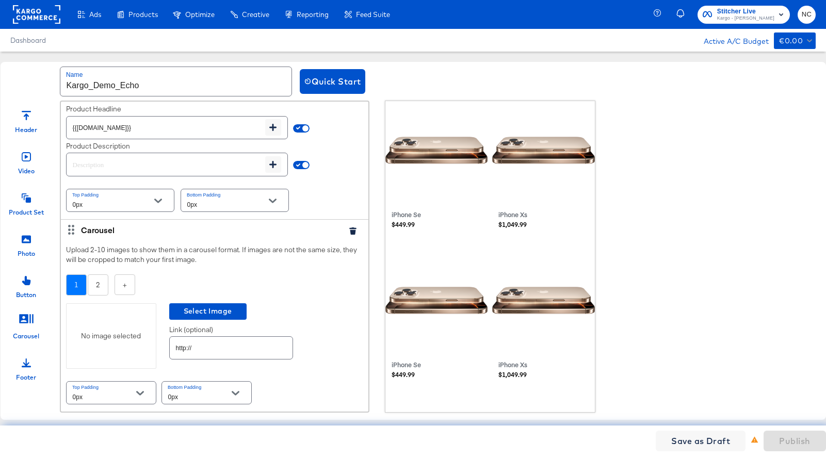
click at [70, 229] on icon at bounding box center [71, 230] width 6 height 10
drag, startPoint x: 70, startPoint y: 234, endPoint x: 85, endPoint y: 234, distance: 15.5
click at [85, 234] on div "Carousel" at bounding box center [215, 229] width 308 height 21
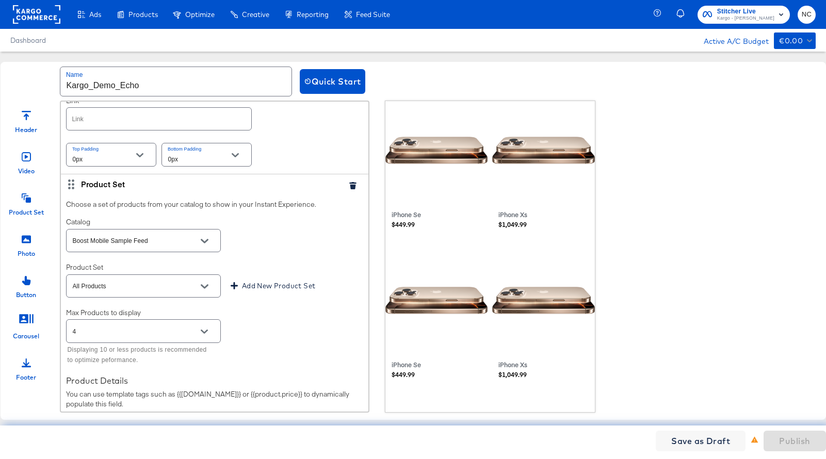
scroll to position [120, 0]
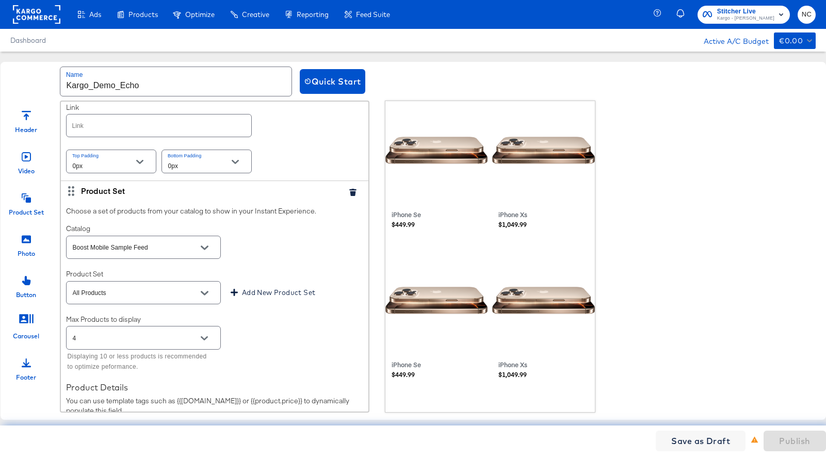
click at [354, 193] on icon "button" at bounding box center [352, 192] width 7 height 7
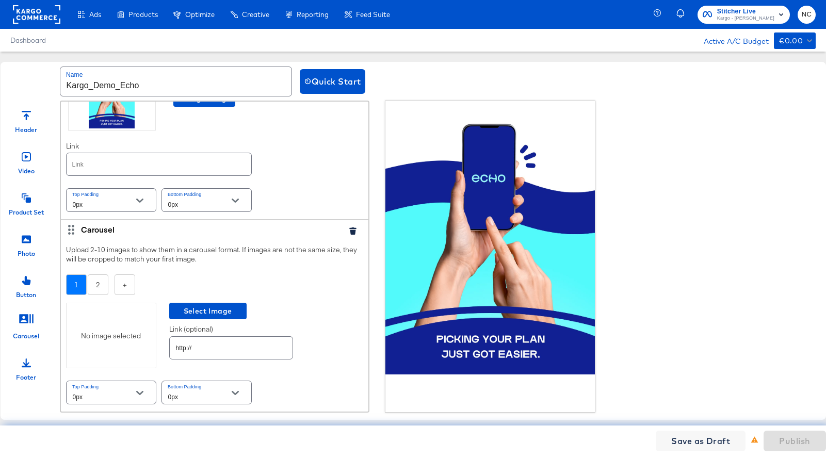
scroll to position [0, 0]
click at [76, 350] on div "No image selected" at bounding box center [111, 337] width 90 height 66
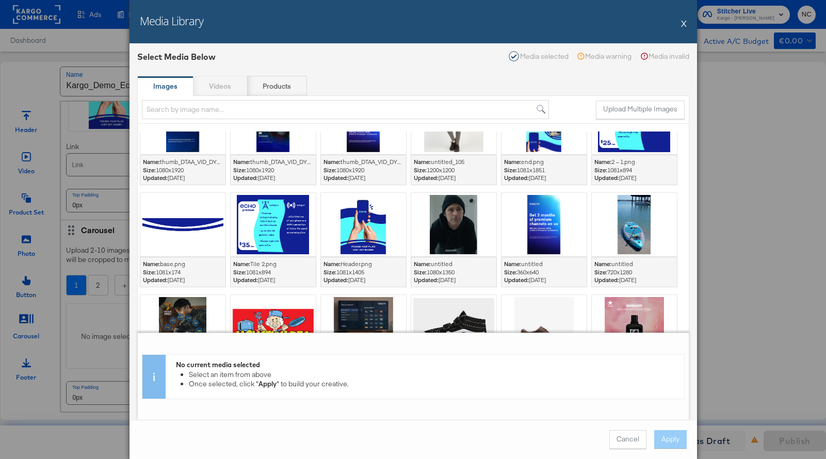
scroll to position [857, 0]
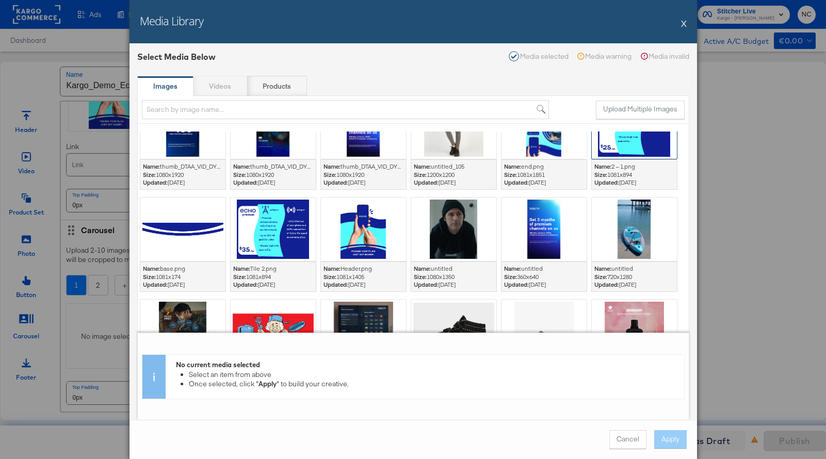
click at [664, 146] on div at bounding box center [634, 126] width 85 height 63
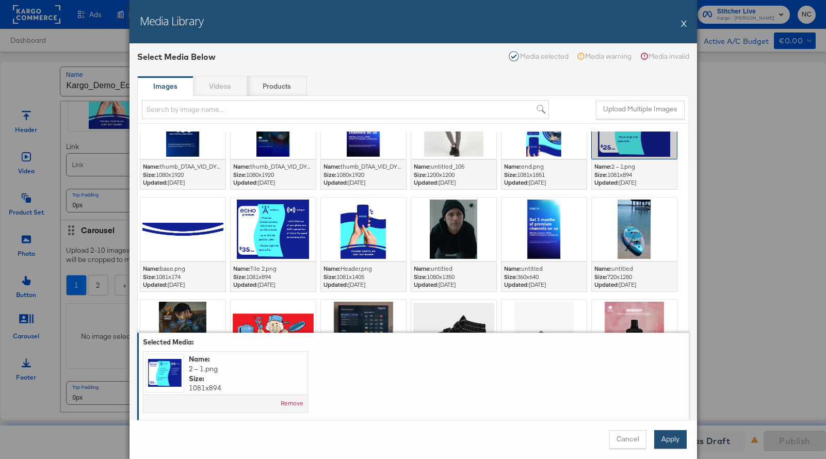
click at [661, 435] on button "Apply" at bounding box center [671, 440] width 33 height 19
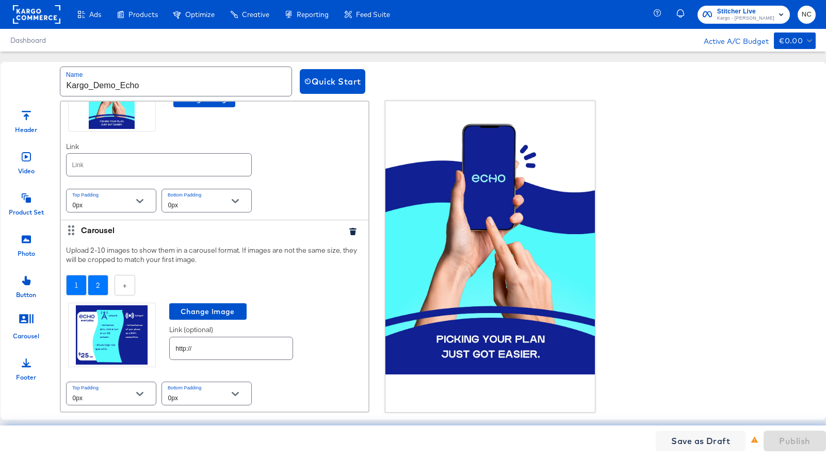
click at [98, 285] on div "2" at bounding box center [98, 285] width 21 height 21
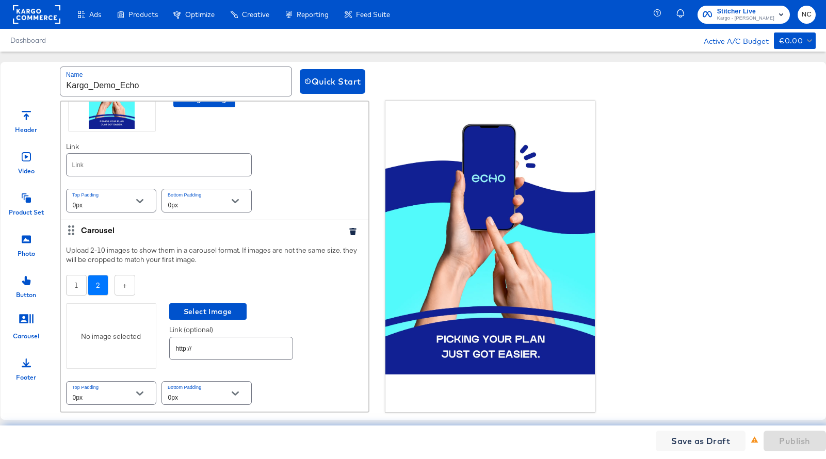
click at [141, 343] on div "No image selected" at bounding box center [111, 337] width 90 height 66
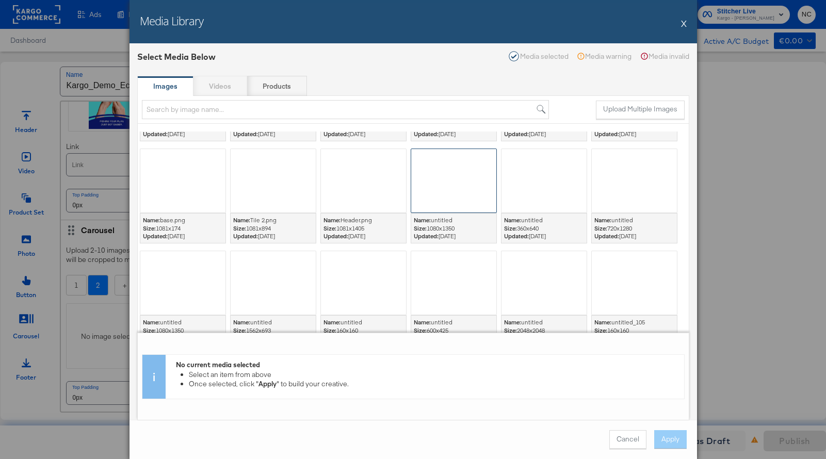
scroll to position [918, 0]
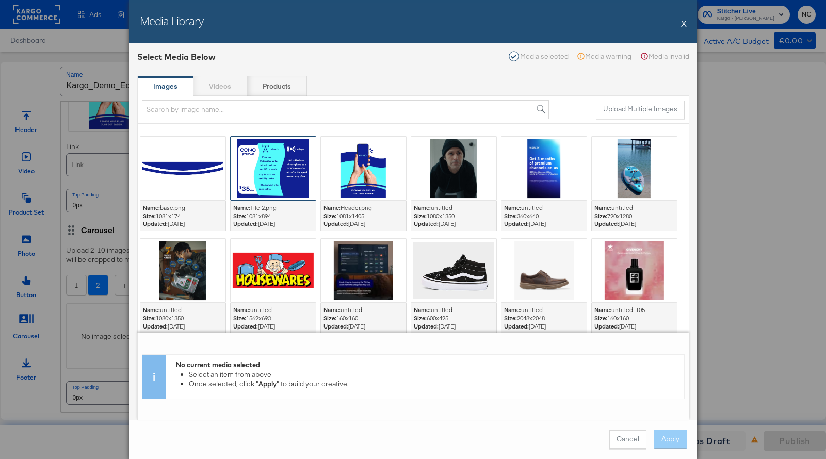
click at [248, 169] on div at bounding box center [273, 168] width 85 height 63
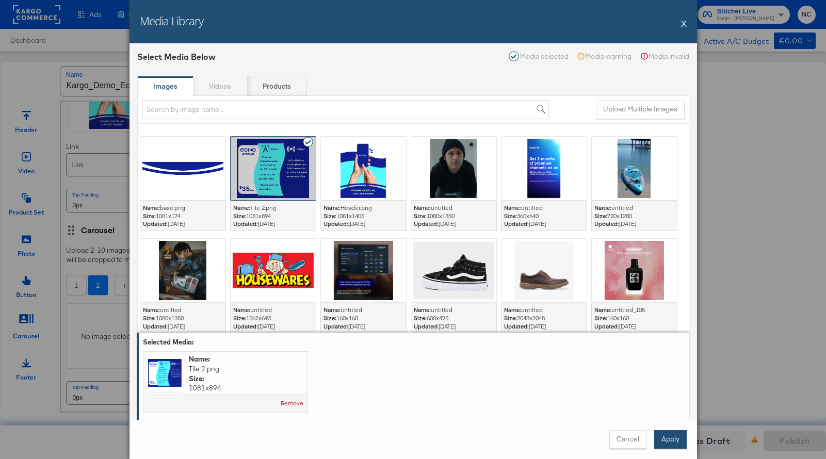
click at [676, 438] on button "Apply" at bounding box center [671, 440] width 33 height 19
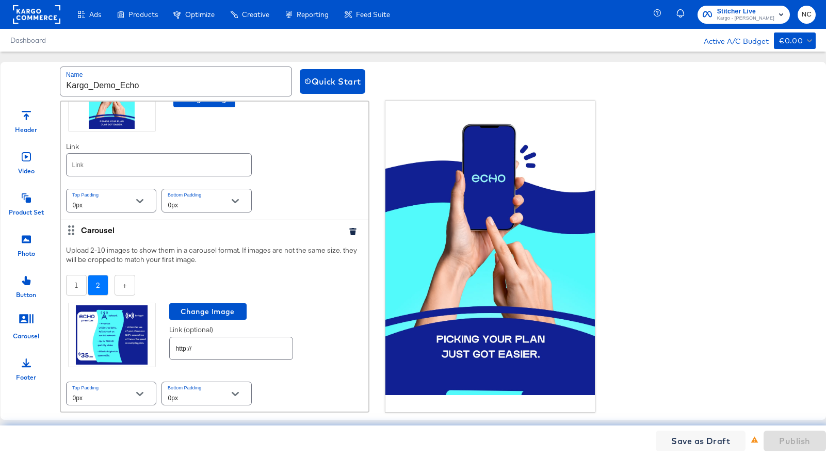
scroll to position [81, 0]
click at [26, 237] on icon at bounding box center [26, 239] width 9 height 8
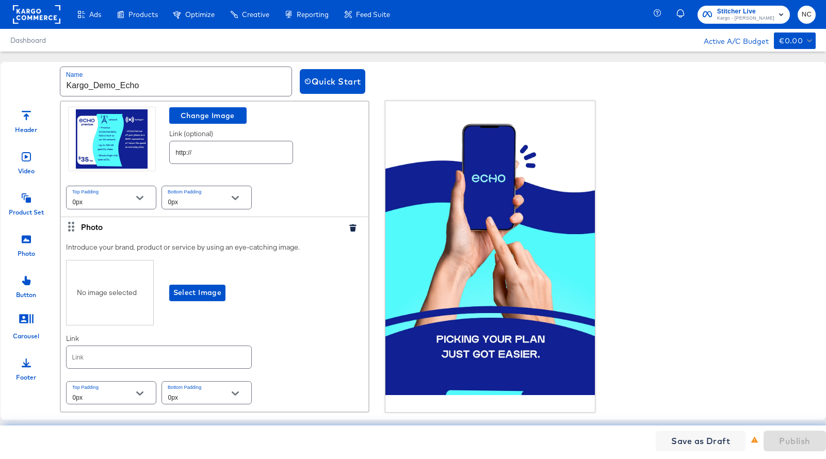
click at [196, 303] on div "No image selected Select Image" at bounding box center [214, 293] width 297 height 66
click at [194, 292] on span "Select Image" at bounding box center [197, 292] width 49 height 13
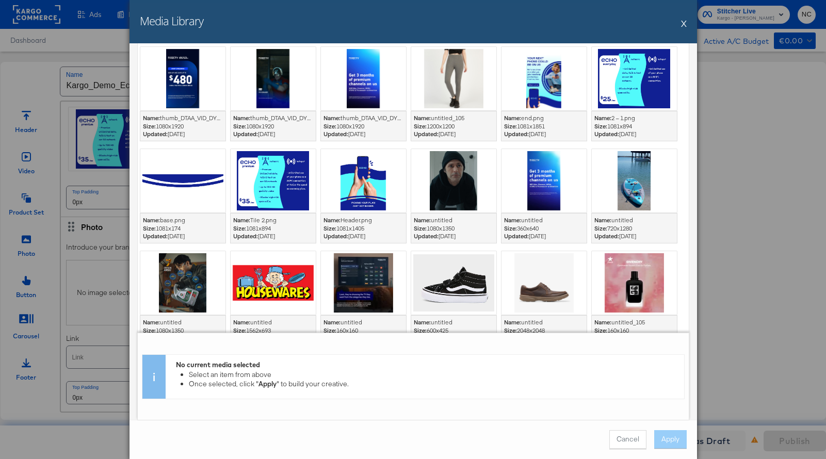
scroll to position [677, 0]
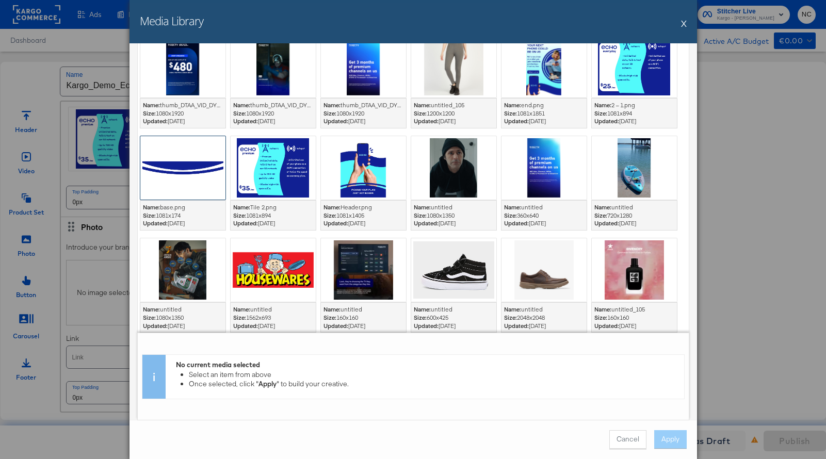
click at [205, 186] on div at bounding box center [182, 167] width 85 height 63
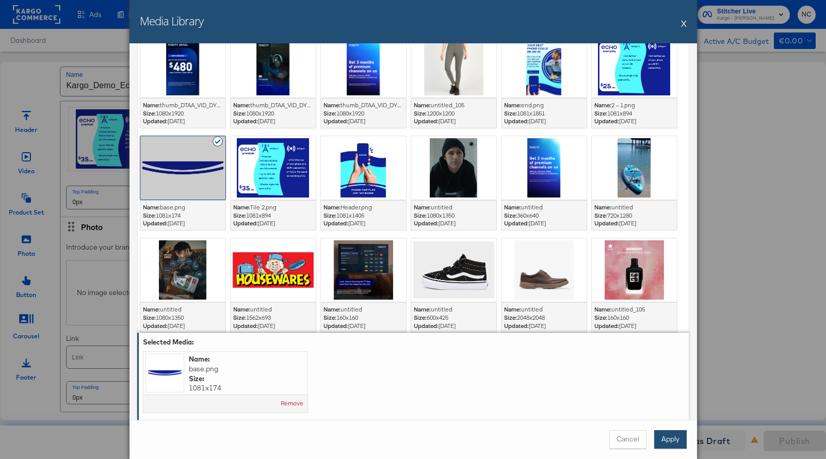
click at [670, 432] on button "Apply" at bounding box center [671, 440] width 33 height 19
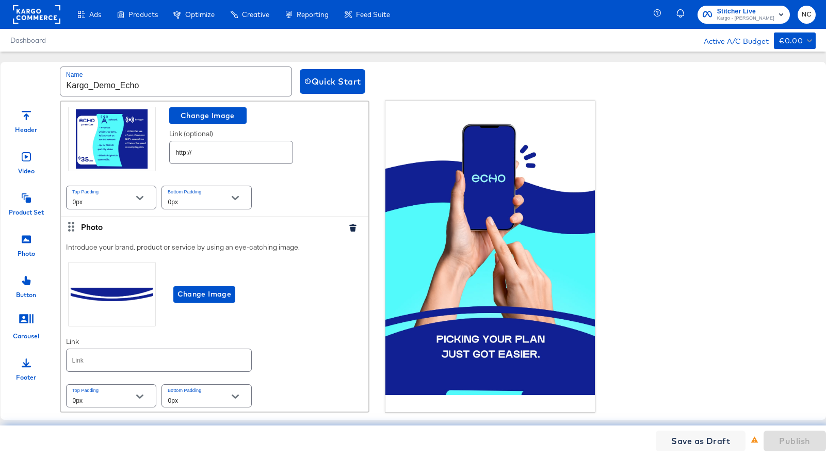
scroll to position [280, 0]
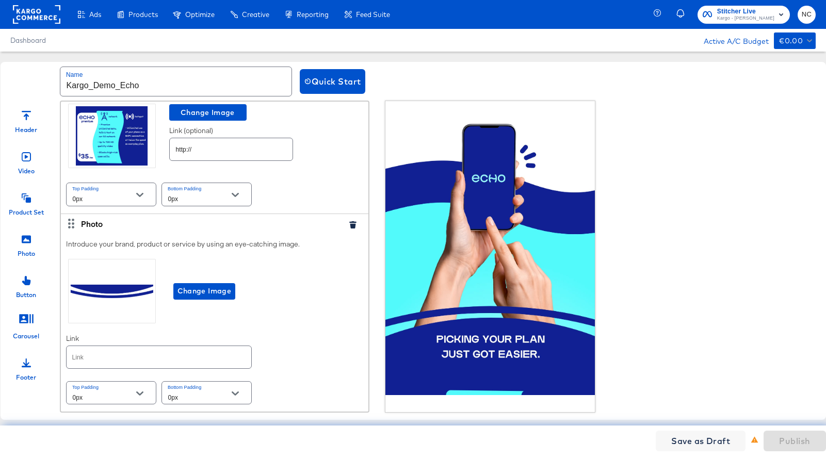
click at [28, 202] on icon at bounding box center [26, 198] width 9 height 9
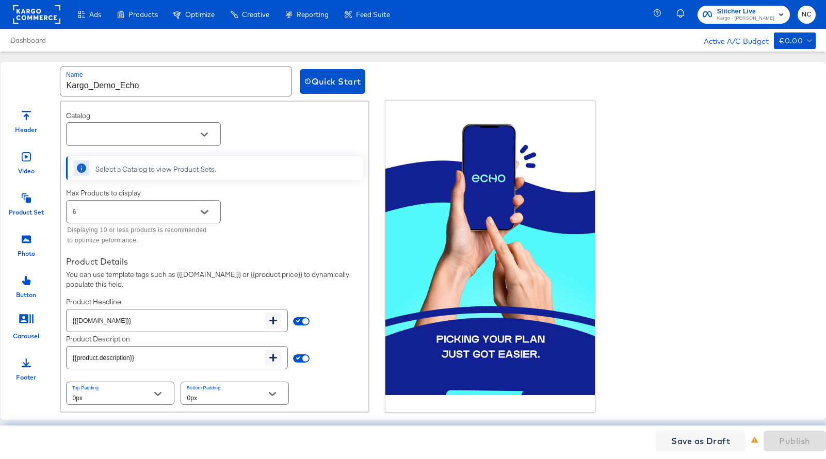
scroll to position [625, 0]
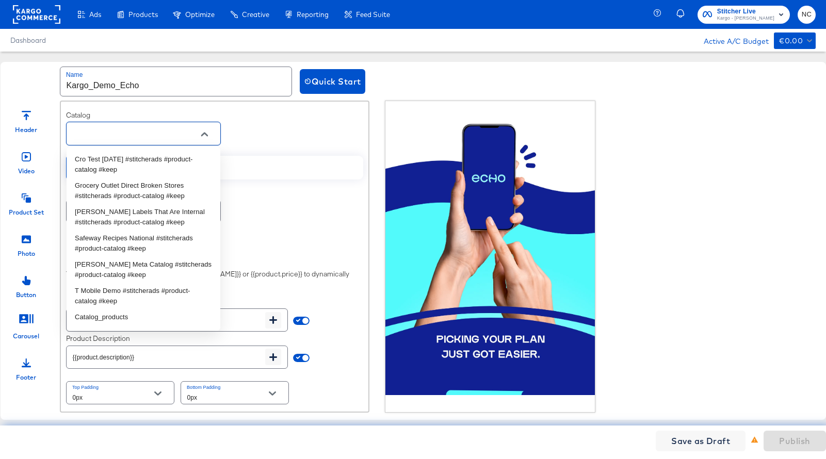
click at [118, 129] on input "text" at bounding box center [136, 134] width 130 height 12
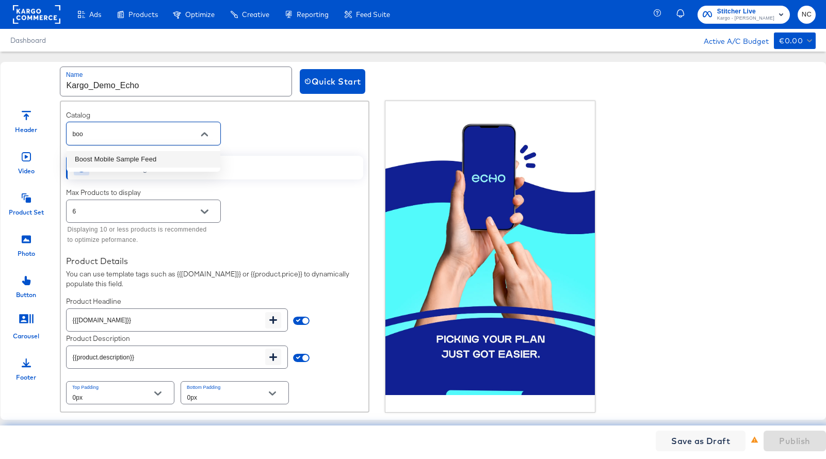
click at [135, 157] on li "Boost Mobile Sample Feed" at bounding box center [144, 159] width 154 height 17
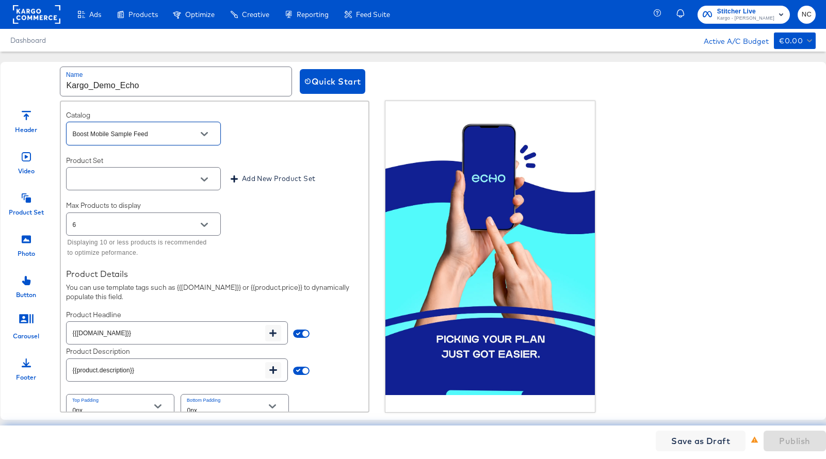
type input "Boost Mobile Sample Feed"
click at [168, 197] on div "Choose a set of products from your catalog to show in your Instant Experience. …" at bounding box center [215, 256] width 308 height 338
click at [178, 181] on input "text" at bounding box center [136, 179] width 130 height 12
click at [134, 208] on li "All Products" at bounding box center [144, 205] width 154 height 17
type input "All Products"
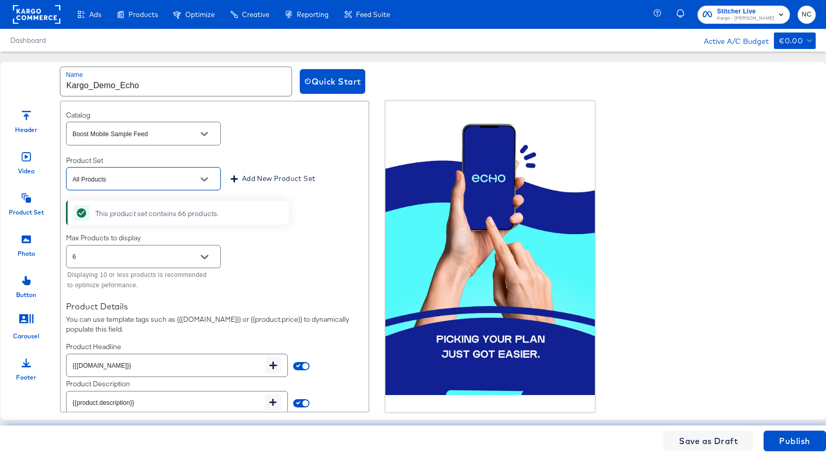
click at [157, 248] on div "6" at bounding box center [143, 256] width 155 height 23
click at [205, 261] on button "Open" at bounding box center [204, 256] width 15 height 15
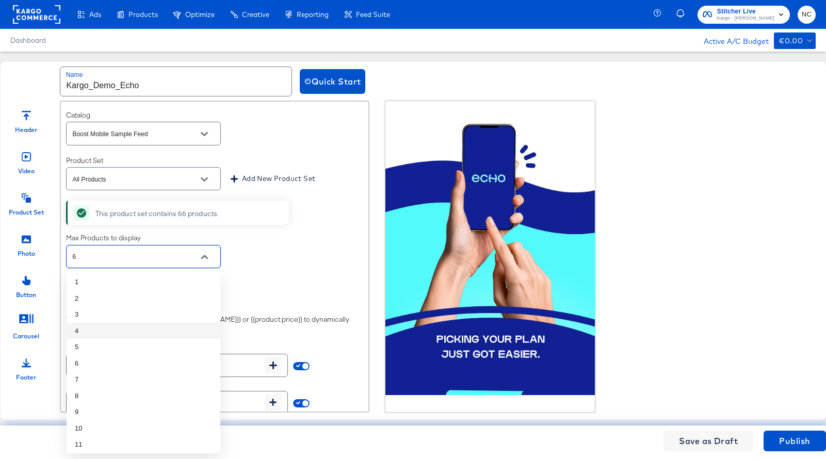
click at [102, 328] on li "4" at bounding box center [144, 331] width 154 height 17
type input "4"
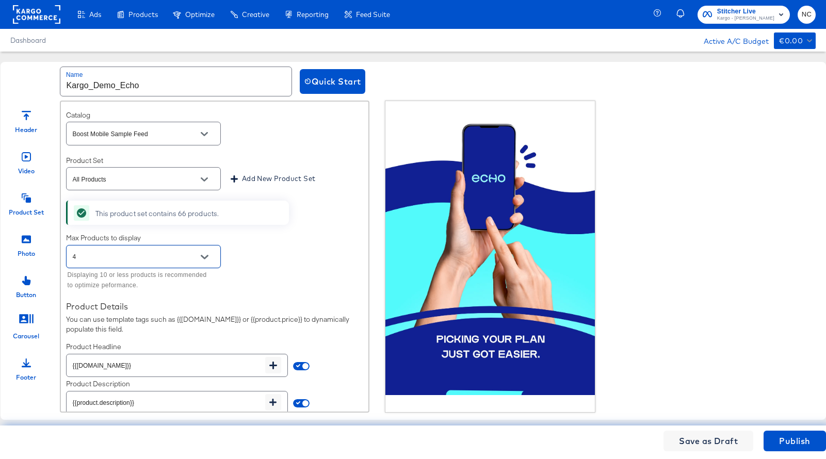
scroll to position [671, 0]
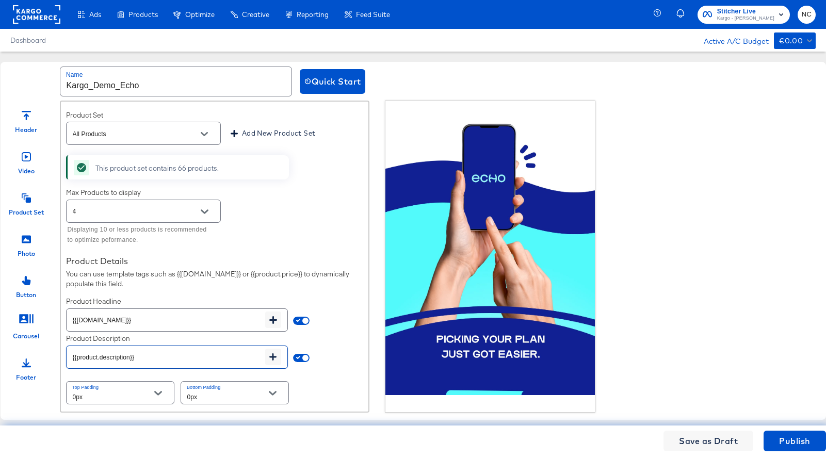
click at [156, 356] on input "{{product.description}}" at bounding box center [166, 353] width 199 height 22
click at [33, 240] on div "Photo" at bounding box center [27, 242] width 52 height 31
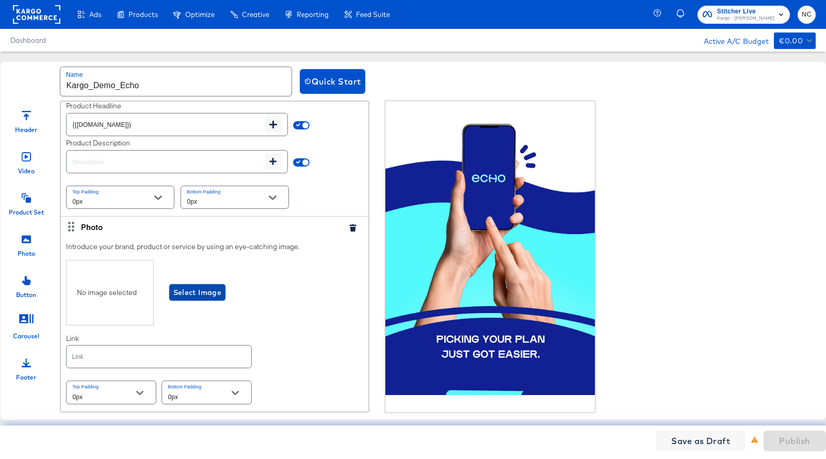
click at [194, 296] on span "Select Image" at bounding box center [197, 292] width 49 height 13
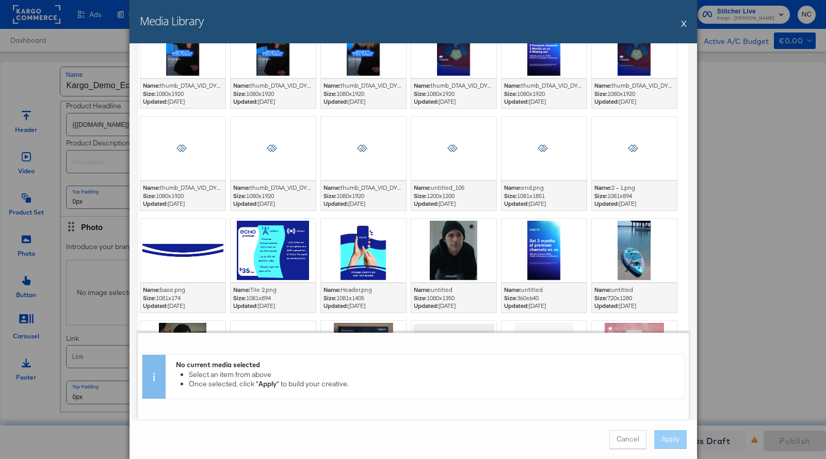
scroll to position [590, 0]
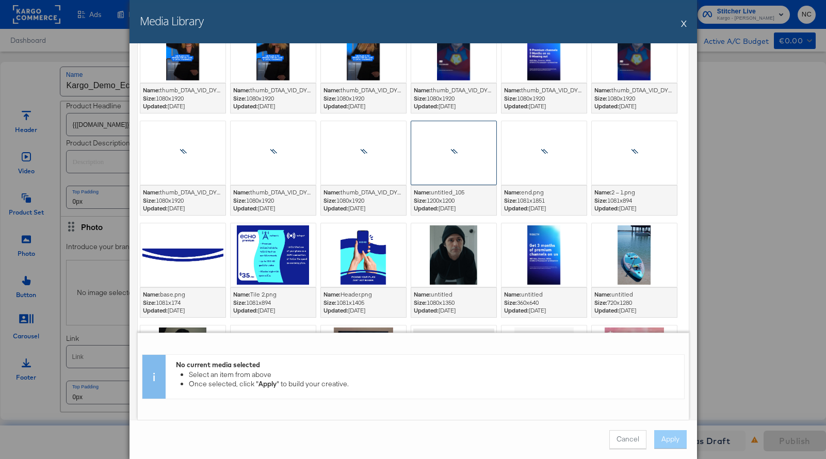
click at [463, 166] on div at bounding box center [454, 153] width 86 height 65
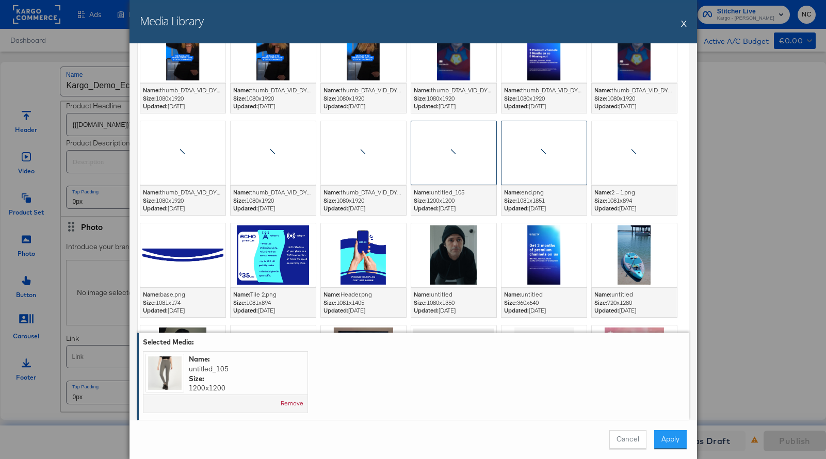
click at [513, 165] on div at bounding box center [544, 153] width 86 height 65
click at [674, 449] on div "Cancel Apply" at bounding box center [414, 439] width 568 height 39
click at [674, 442] on button "Apply" at bounding box center [671, 440] width 33 height 19
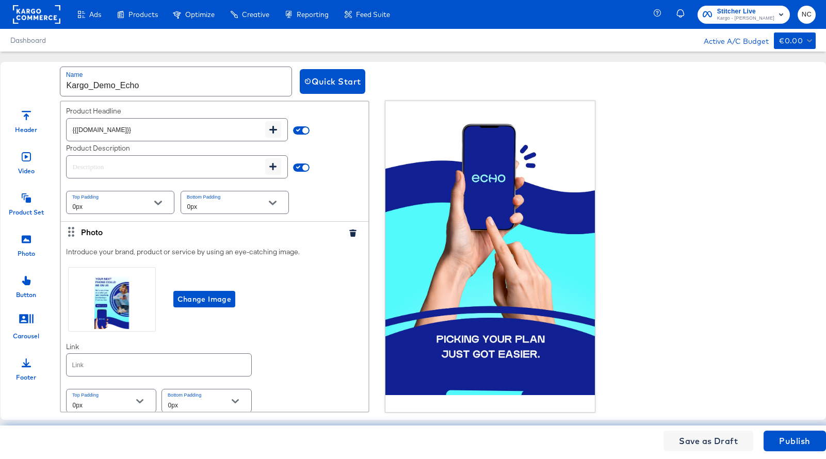
scroll to position [869, 0]
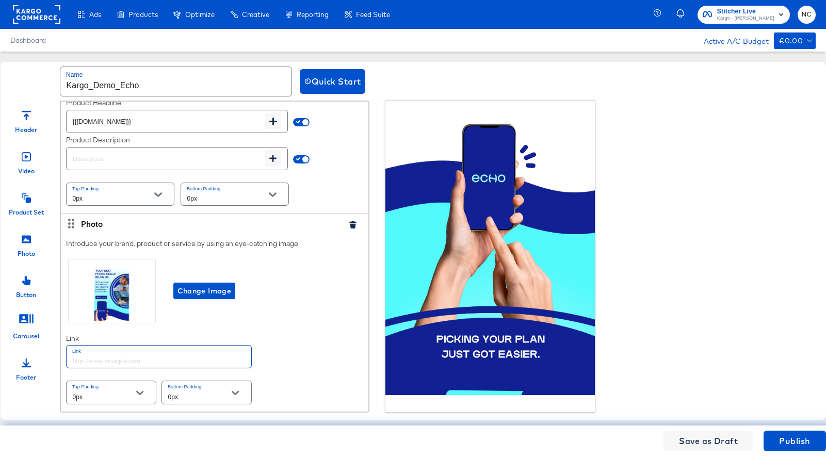
click at [127, 355] on input "text" at bounding box center [159, 357] width 185 height 22
paste input "[URL][DOMAIN_NAME]"
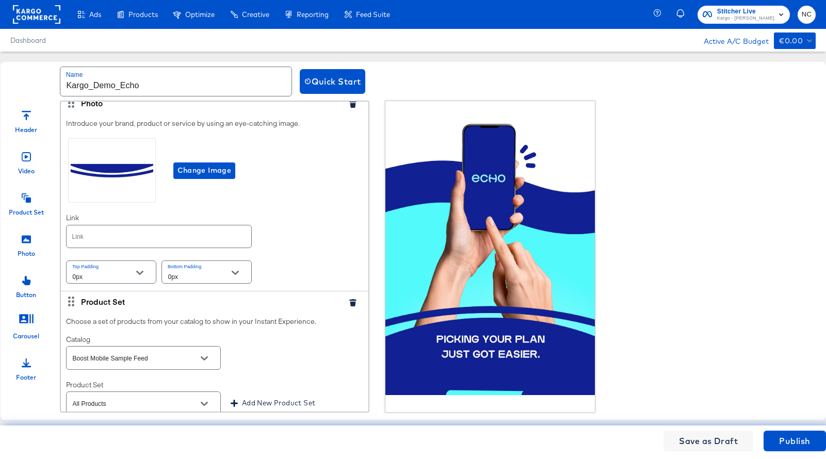
type input "[URL][DOMAIN_NAME]"
click at [155, 242] on input "text" at bounding box center [159, 237] width 185 height 22
paste input "[URL][DOMAIN_NAME]"
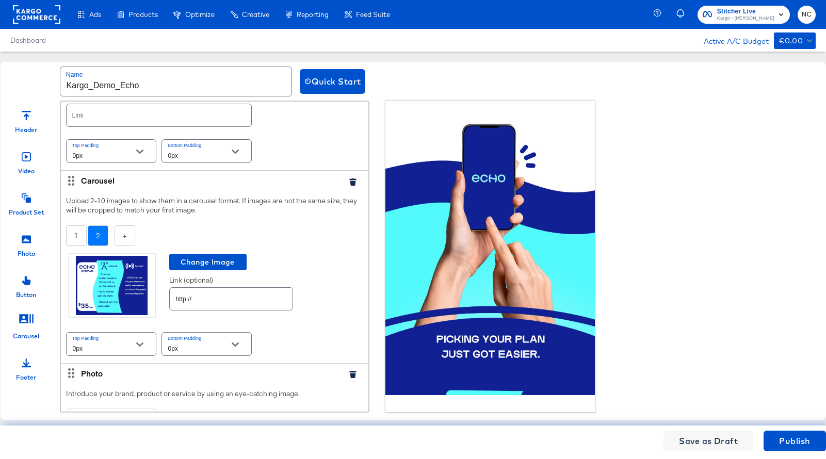
scroll to position [66, 0]
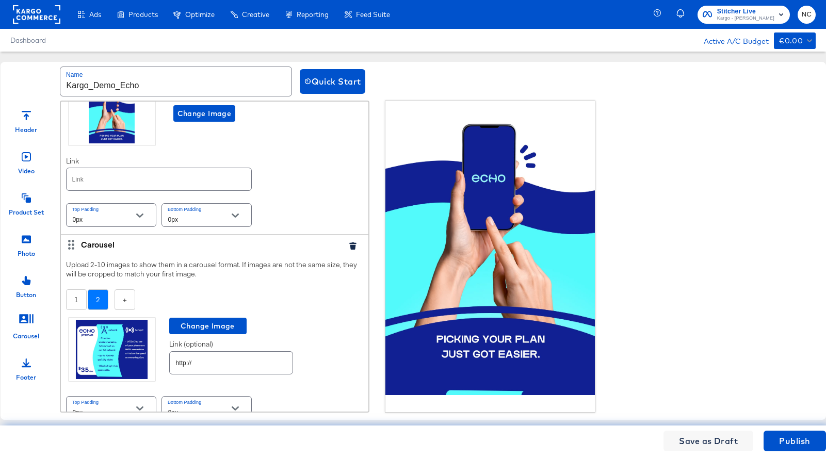
type input "[URL][DOMAIN_NAME]"
click at [140, 181] on input "text" at bounding box center [159, 179] width 185 height 22
paste input "[URL][DOMAIN_NAME]"
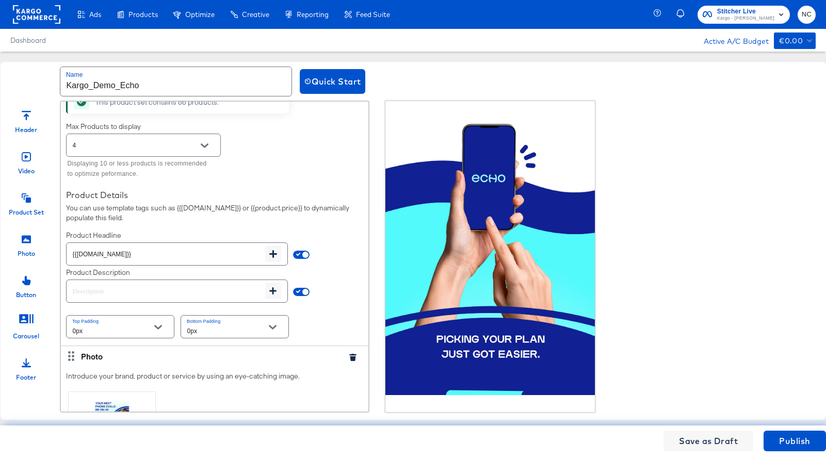
scroll to position [869, 0]
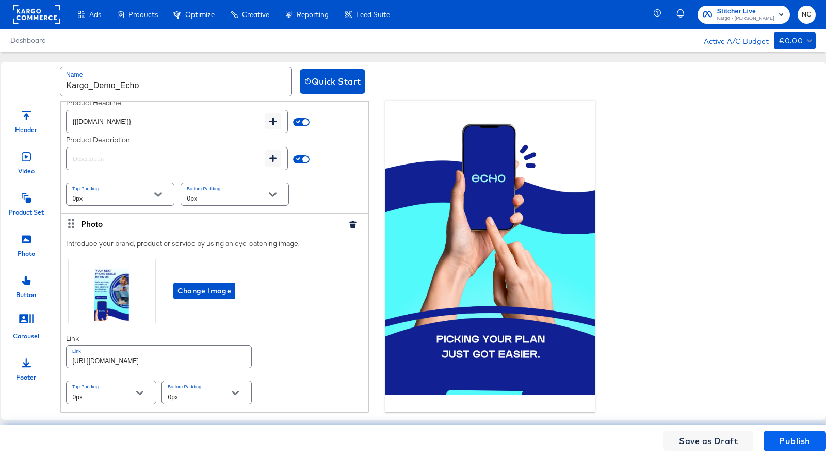
type input "[URL][DOMAIN_NAME]"
click at [784, 440] on span "Publish" at bounding box center [794, 441] width 31 height 14
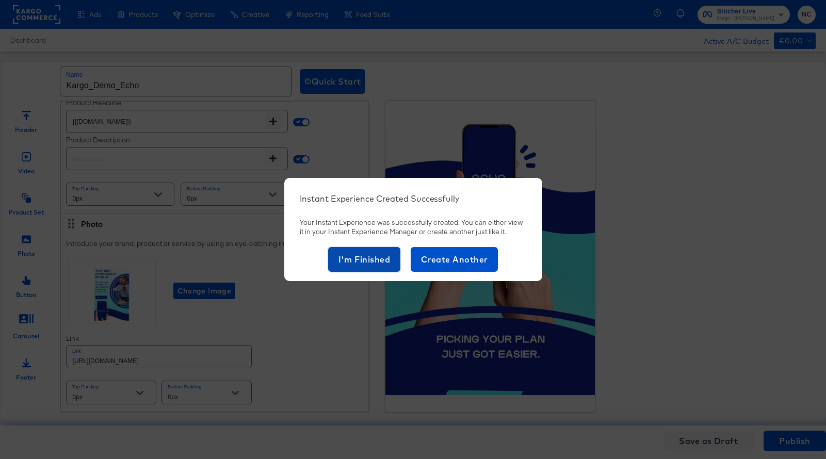
click at [368, 263] on span "I'm Finished" at bounding box center [365, 259] width 52 height 14
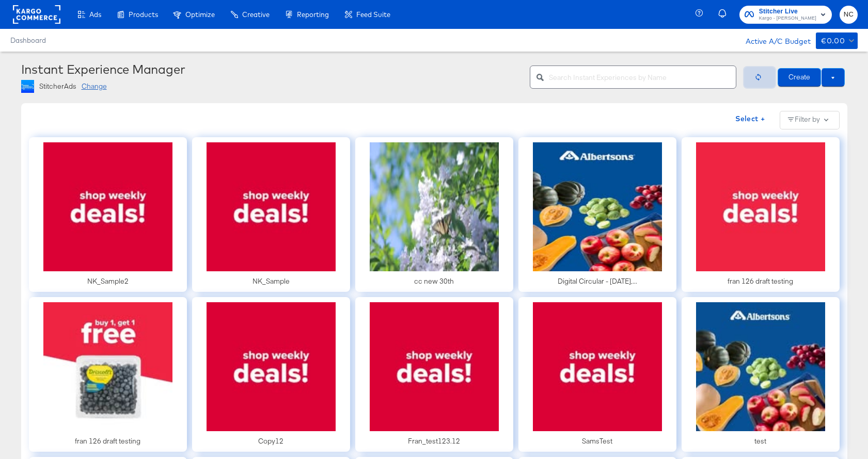
click at [766, 76] on button "button" at bounding box center [759, 77] width 31 height 21
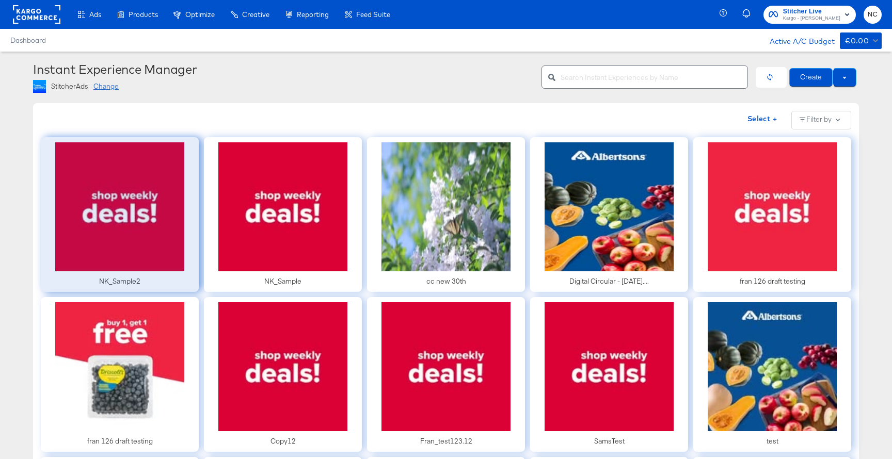
click at [144, 185] on div at bounding box center [120, 214] width 158 height 155
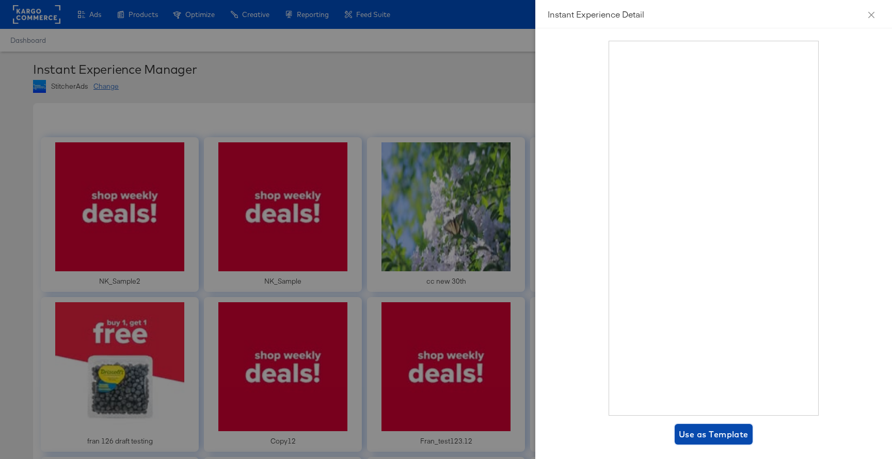
click at [693, 432] on span "Use as Template" at bounding box center [714, 434] width 70 height 14
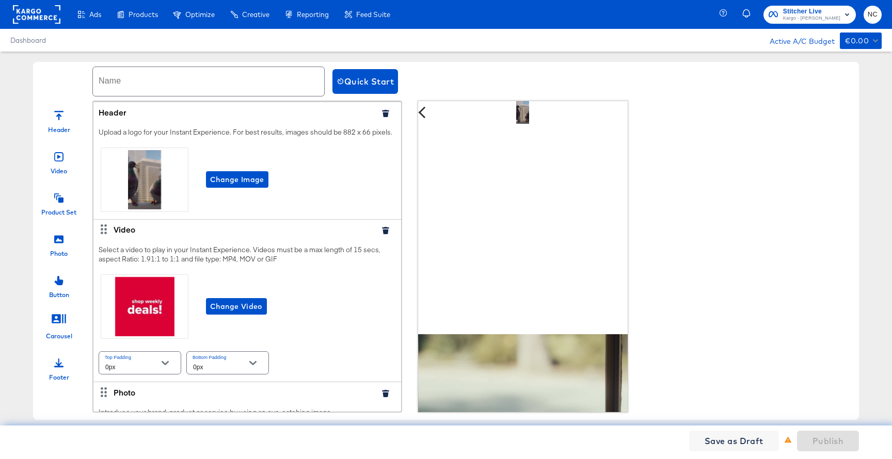
click at [386, 113] on icon "button" at bounding box center [385, 113] width 7 height 7
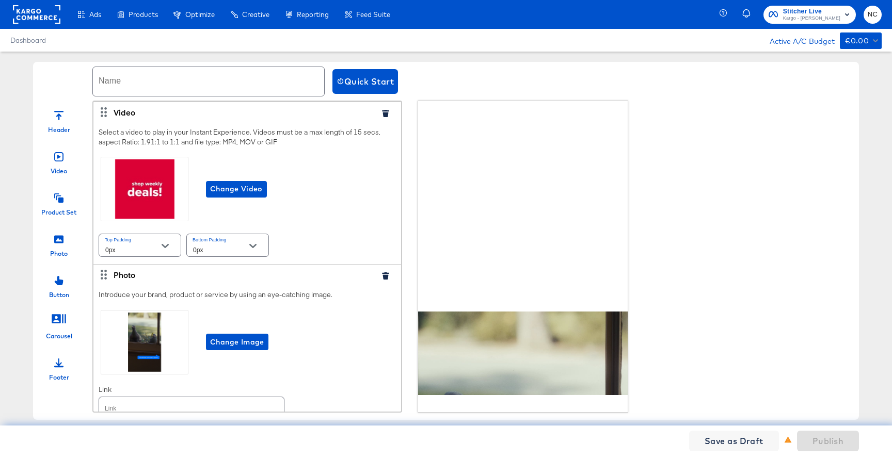
click at [386, 113] on icon "button" at bounding box center [385, 113] width 7 height 7
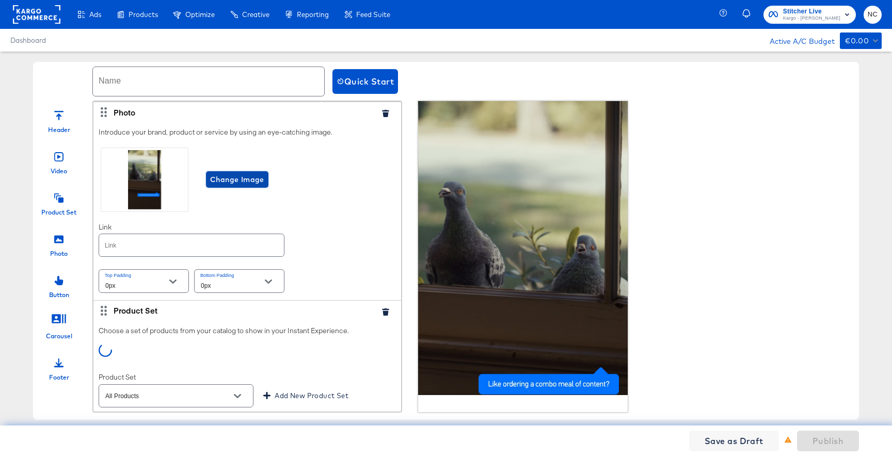
click at [221, 181] on span "Change Image" at bounding box center [237, 179] width 54 height 13
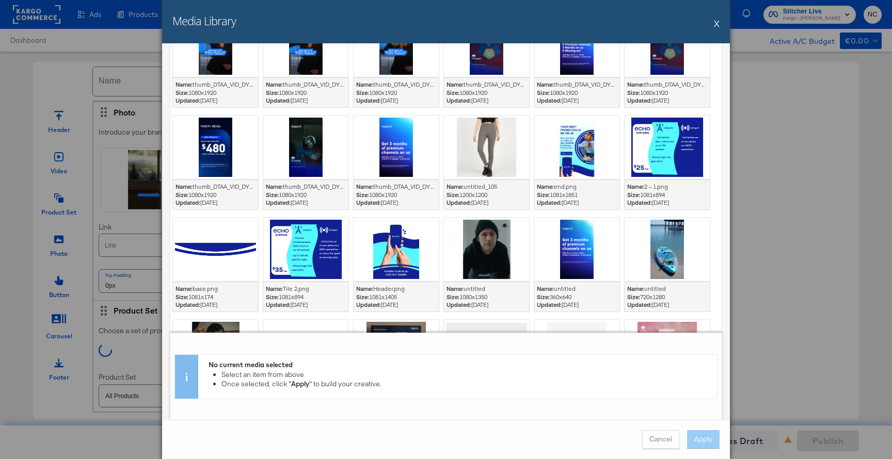
scroll to position [598, 0]
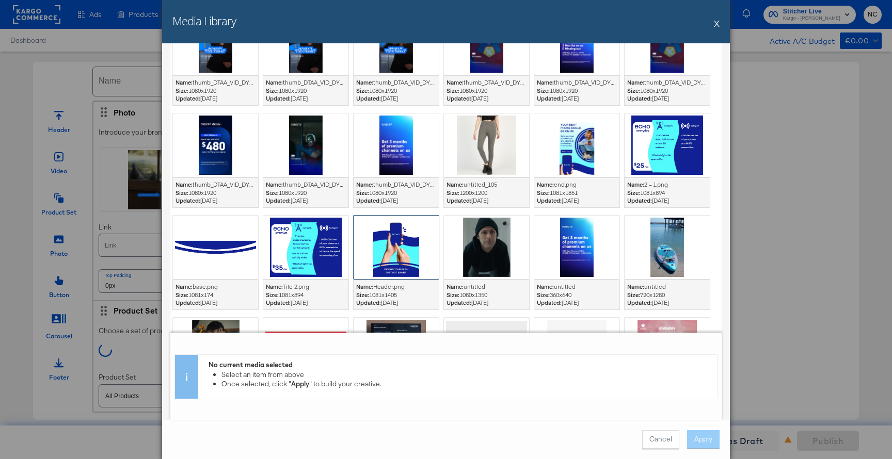
click at [408, 247] on div at bounding box center [396, 247] width 85 height 63
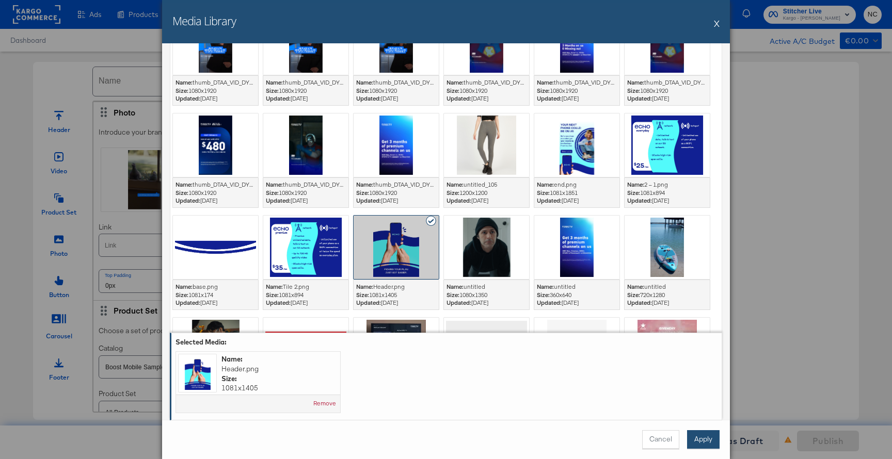
click at [709, 440] on button "Apply" at bounding box center [703, 440] width 33 height 19
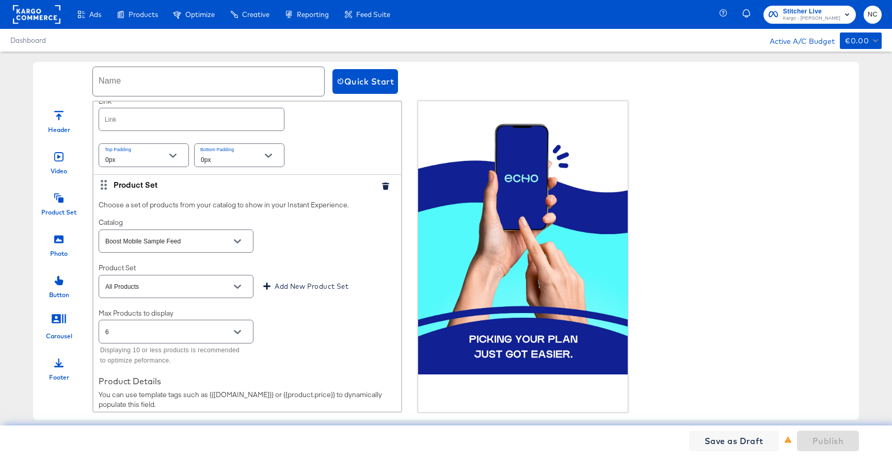
scroll to position [135, 0]
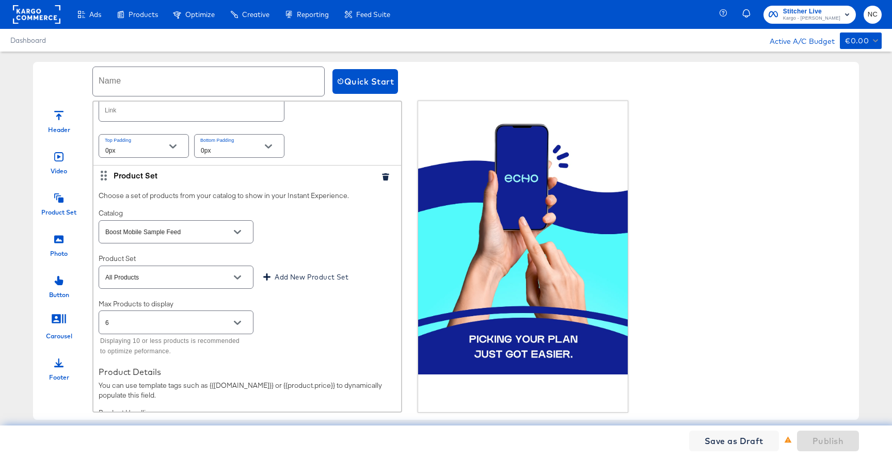
click at [381, 179] on button "button" at bounding box center [385, 176] width 15 height 7
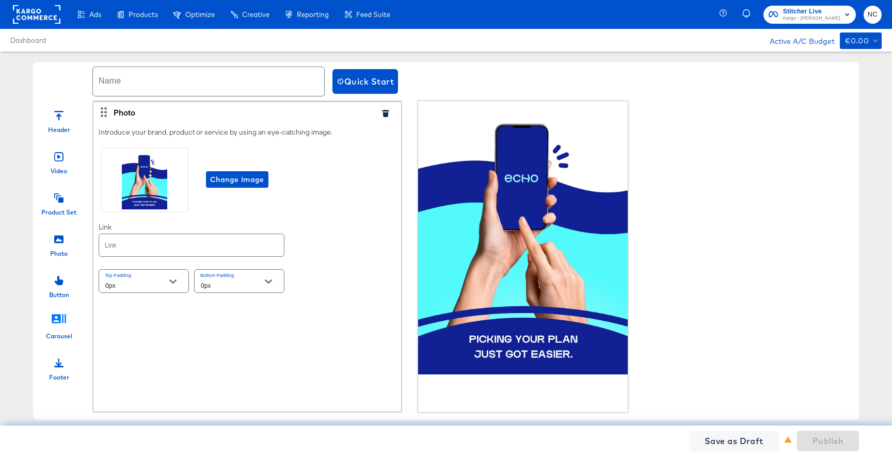
click at [60, 316] on icon at bounding box center [59, 318] width 14 height 9
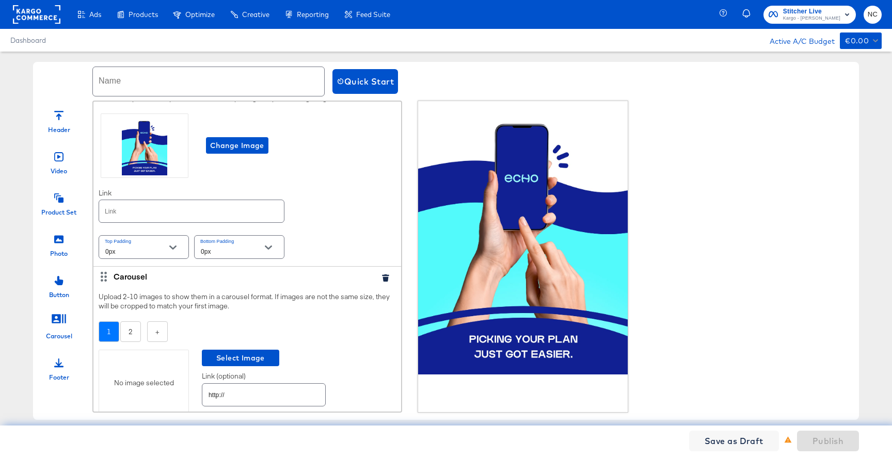
scroll to position [81, 0]
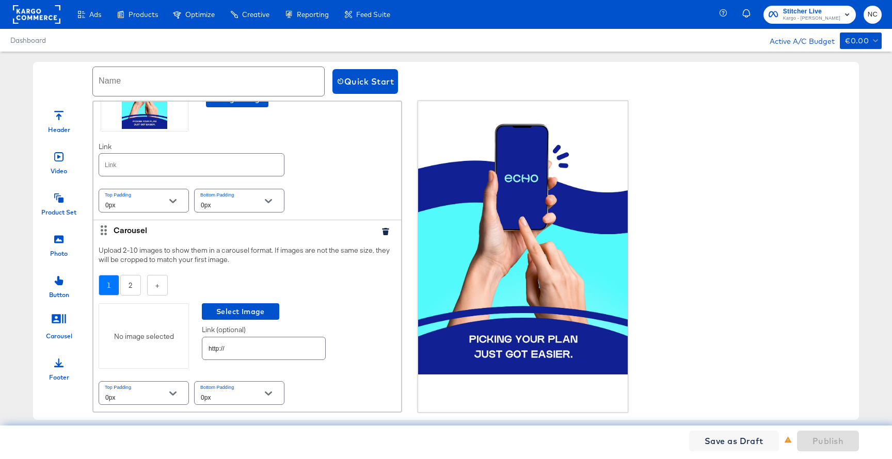
click at [162, 350] on div "No image selected" at bounding box center [144, 337] width 90 height 66
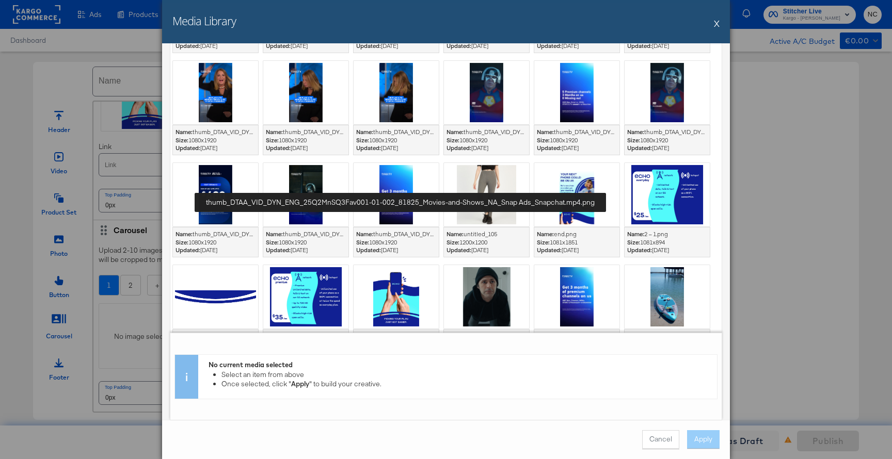
scroll to position [561, 0]
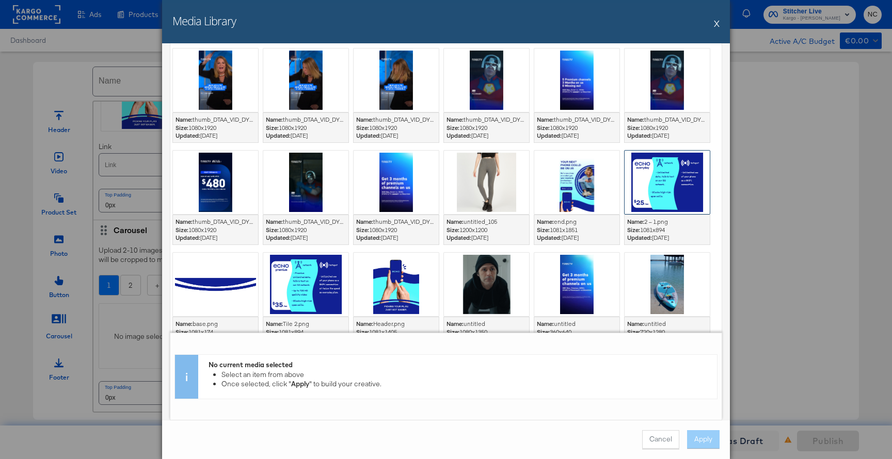
click at [659, 184] on div at bounding box center [667, 182] width 85 height 63
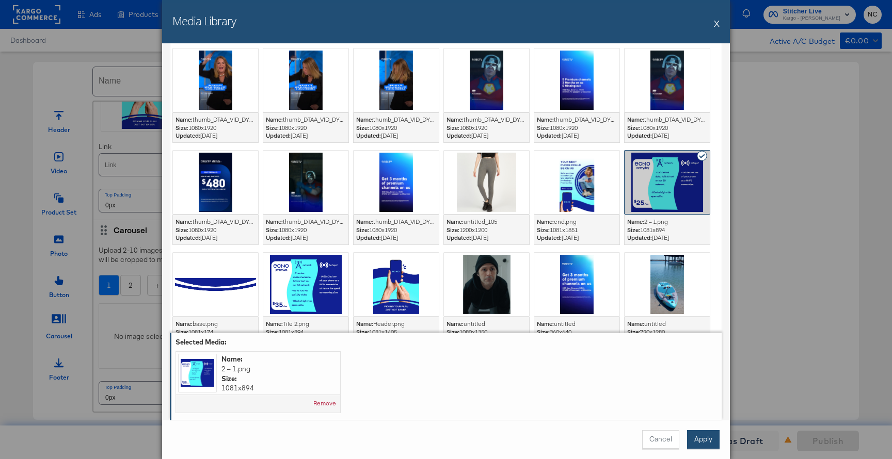
click at [704, 439] on button "Apply" at bounding box center [703, 440] width 33 height 19
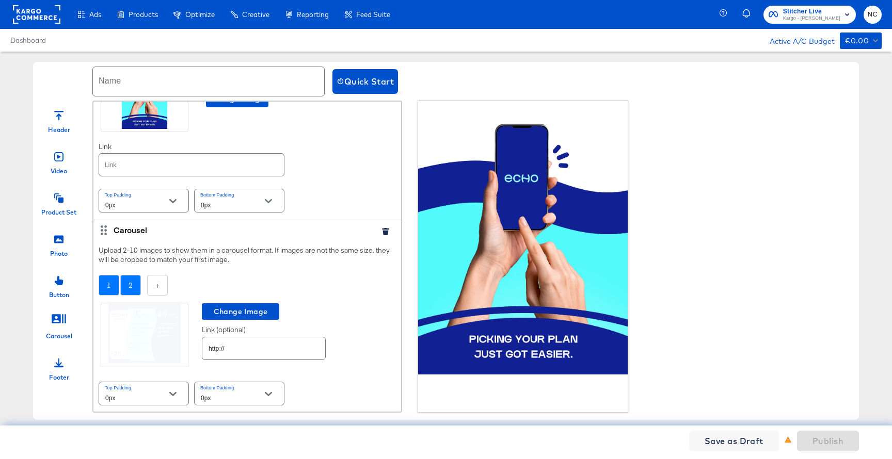
click at [126, 285] on div "2" at bounding box center [130, 285] width 21 height 21
click at [161, 336] on div "No image selected" at bounding box center [143, 337] width 89 height 10
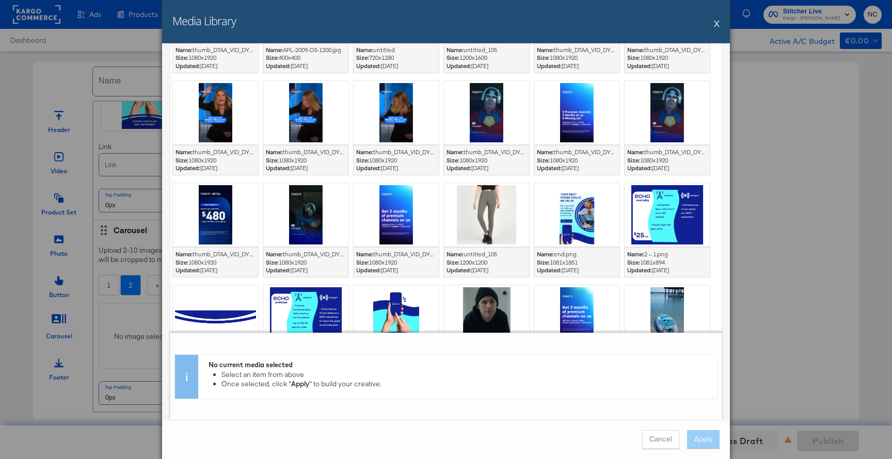
scroll to position [581, 0]
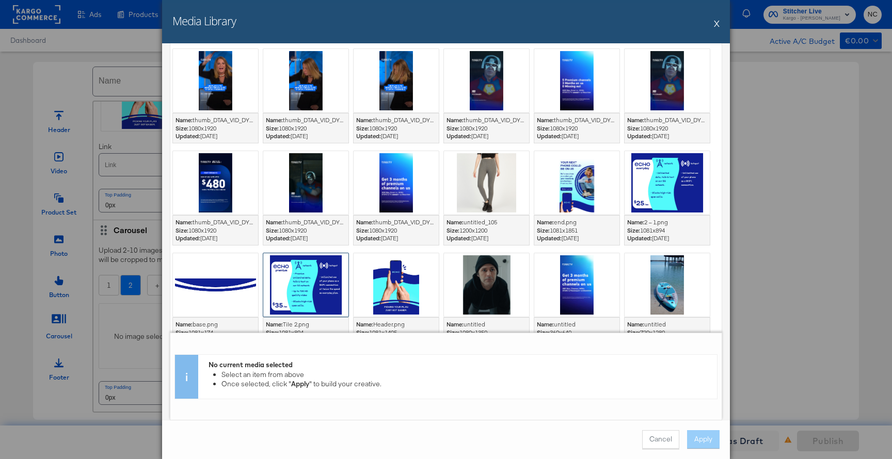
click at [314, 276] on div at bounding box center [305, 284] width 85 height 63
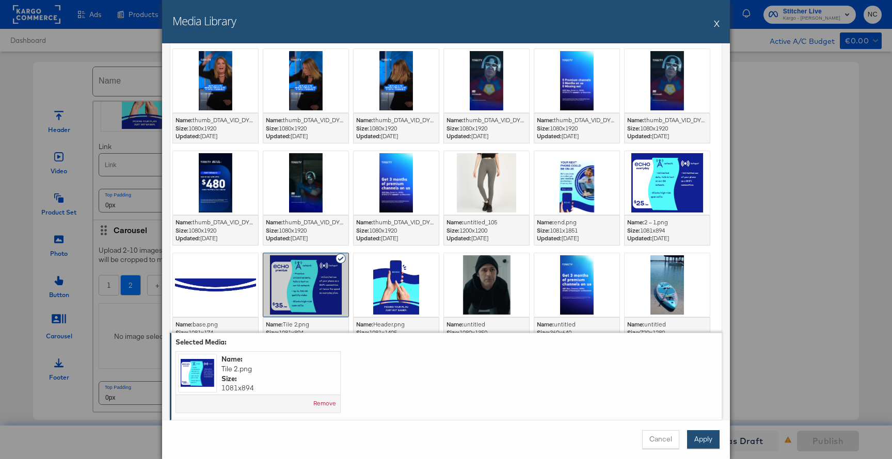
click at [706, 434] on button "Apply" at bounding box center [703, 440] width 33 height 19
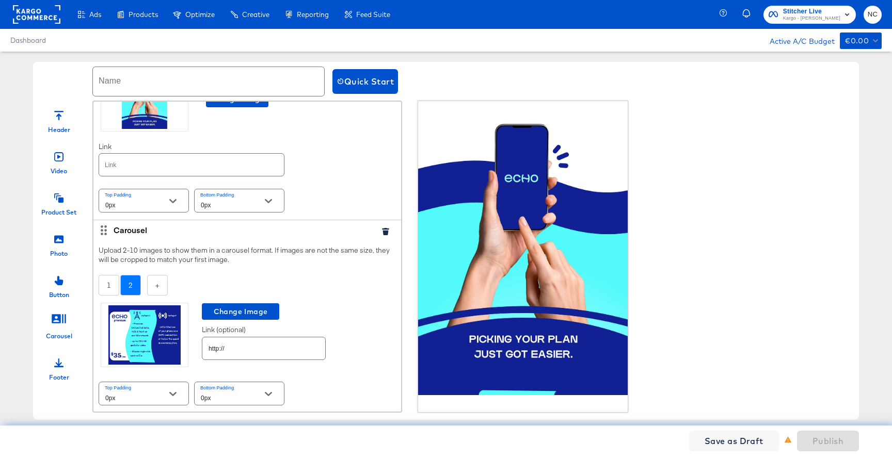
scroll to position [81, 0]
click at [68, 238] on div "Photo" at bounding box center [59, 242] width 52 height 31
click at [56, 240] on icon at bounding box center [58, 239] width 9 height 8
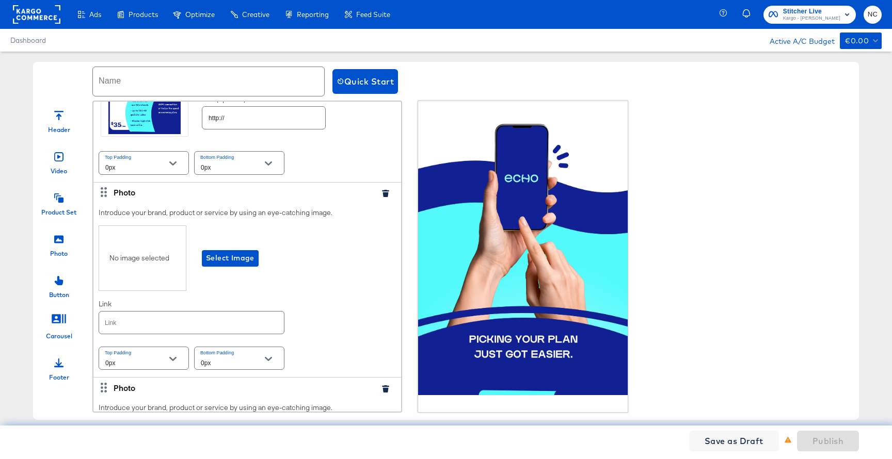
scroll to position [320, 0]
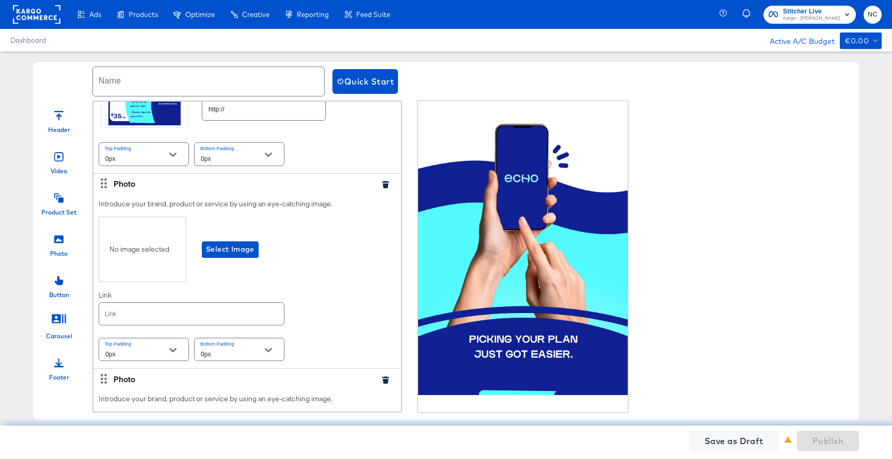
click at [386, 185] on icon "button" at bounding box center [385, 184] width 7 height 7
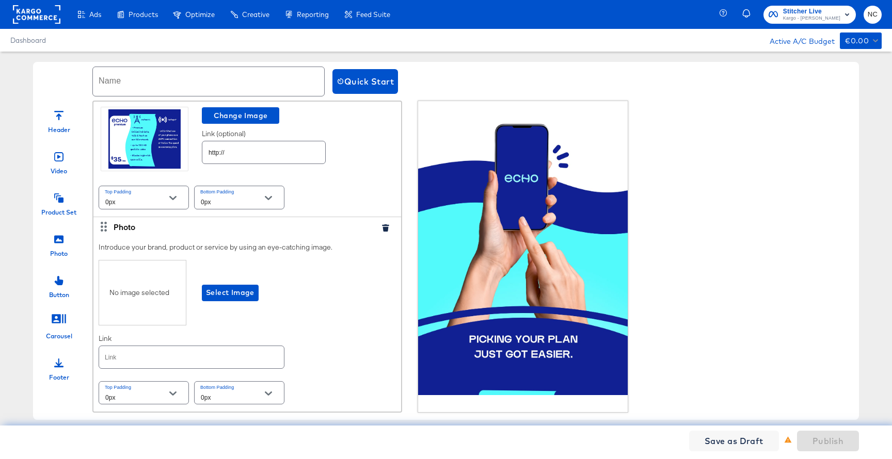
scroll to position [277, 0]
click at [230, 298] on span "Select Image" at bounding box center [230, 292] width 49 height 13
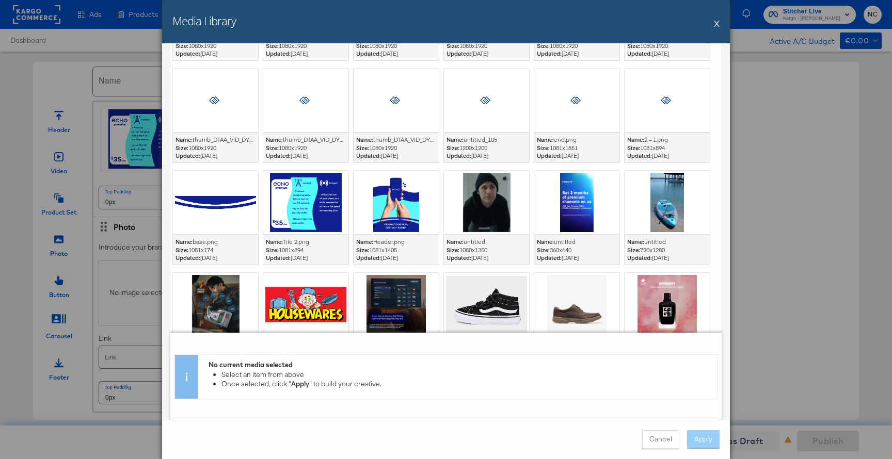
scroll to position [659, 0]
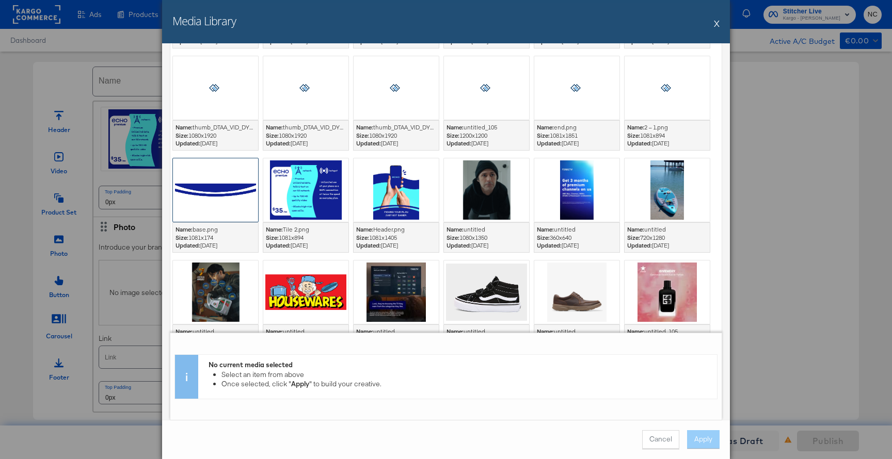
click at [224, 201] on div at bounding box center [215, 189] width 85 height 63
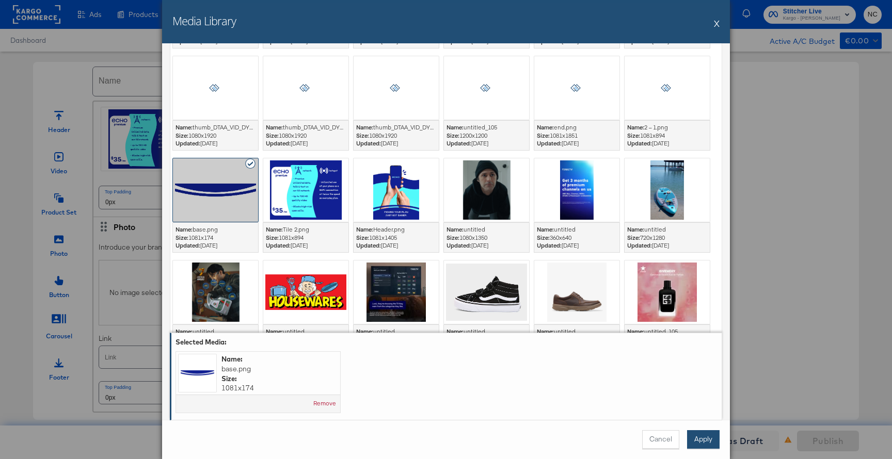
click at [709, 441] on button "Apply" at bounding box center [703, 440] width 33 height 19
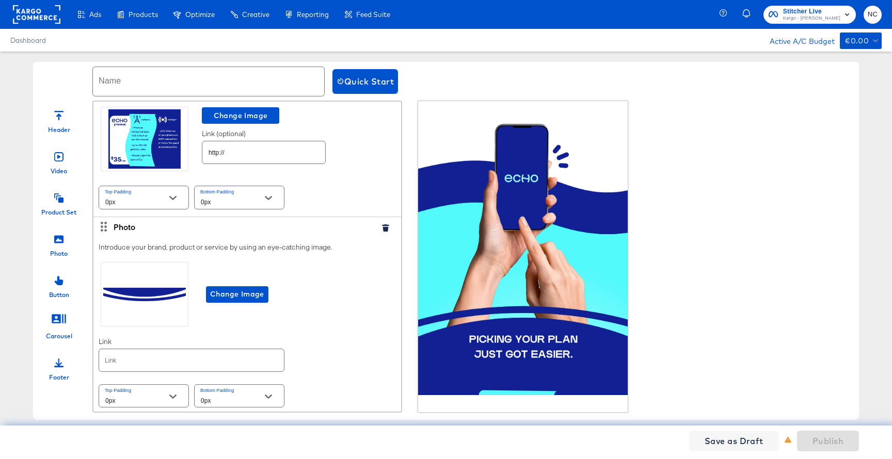
scroll to position [280, 0]
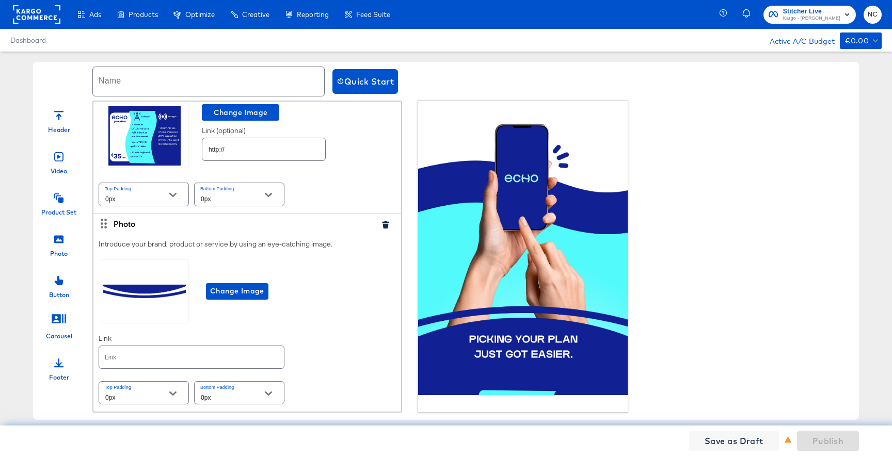
click at [64, 202] on div "Product Set" at bounding box center [59, 201] width 52 height 31
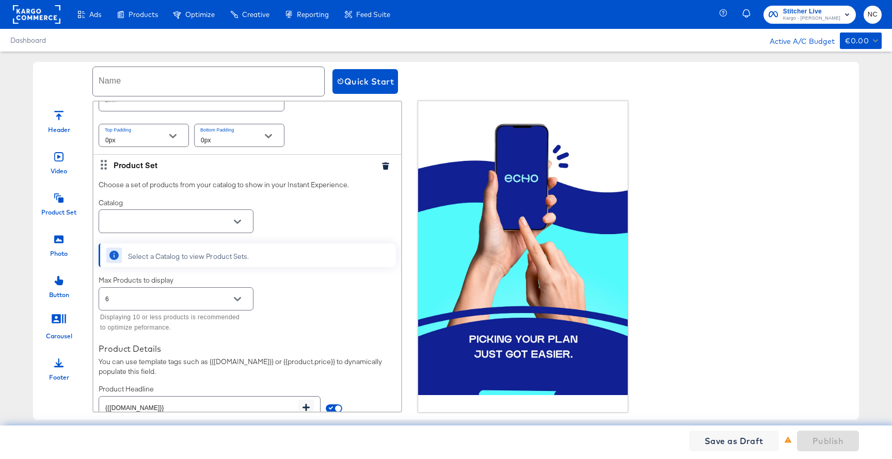
scroll to position [546, 0]
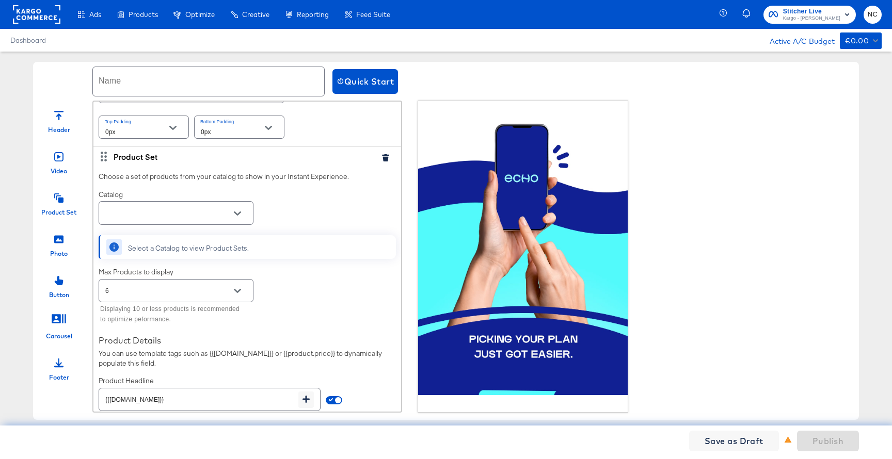
click at [162, 214] on input "text" at bounding box center [168, 214] width 130 height 12
click at [144, 235] on li "Boost Mobile Sample Feed" at bounding box center [176, 239] width 154 height 17
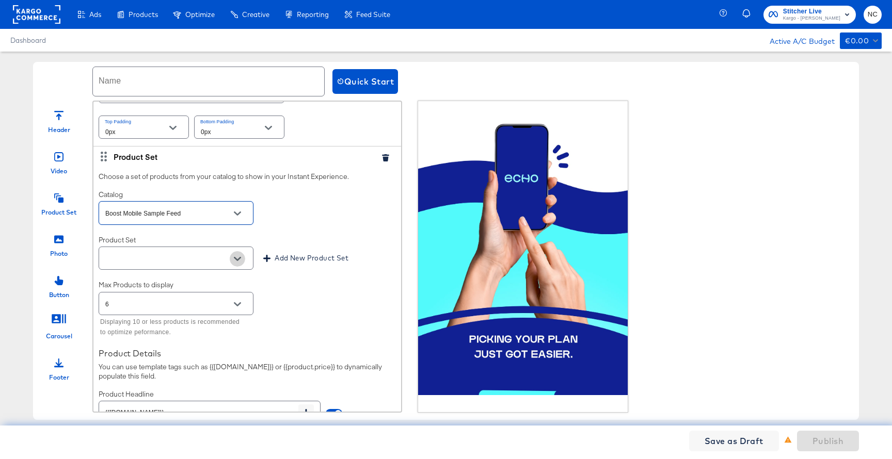
click at [241, 262] on icon "Open" at bounding box center [237, 259] width 7 height 7
type input "Boost Mobile Sample Feed"
click at [208, 282] on li "All Products" at bounding box center [176, 284] width 154 height 17
type input "All Products"
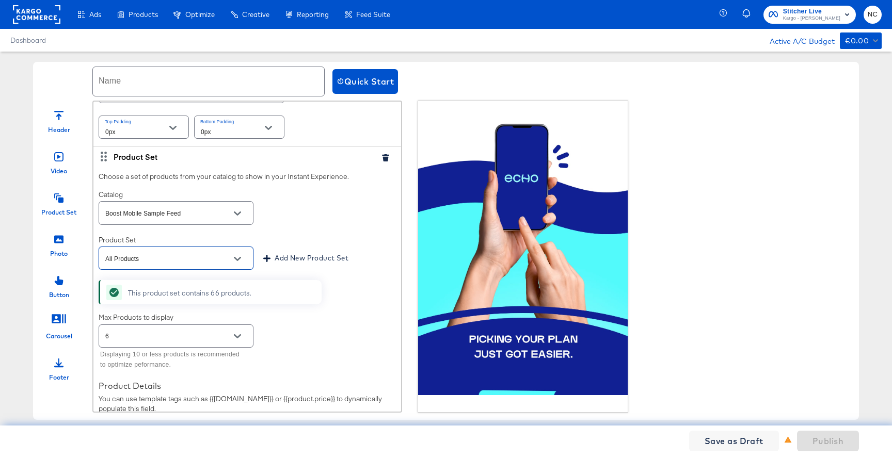
click at [232, 337] on button "Open" at bounding box center [237, 336] width 15 height 15
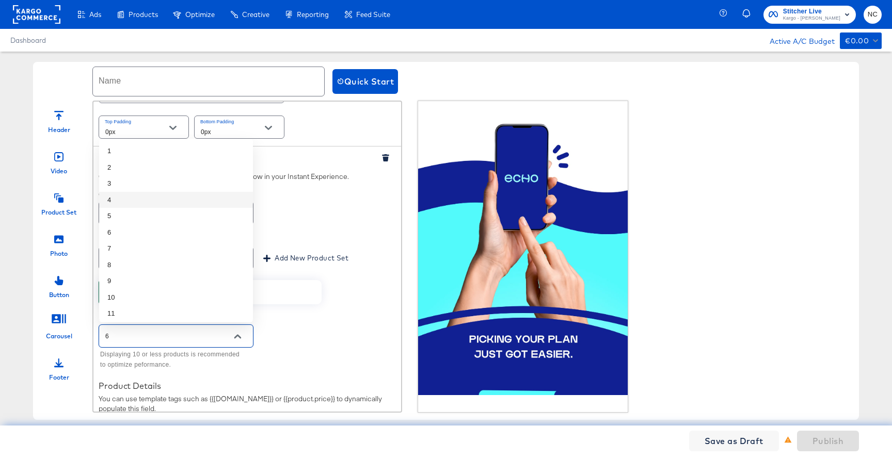
click at [168, 201] on li "4" at bounding box center [176, 200] width 154 height 17
type input "4"
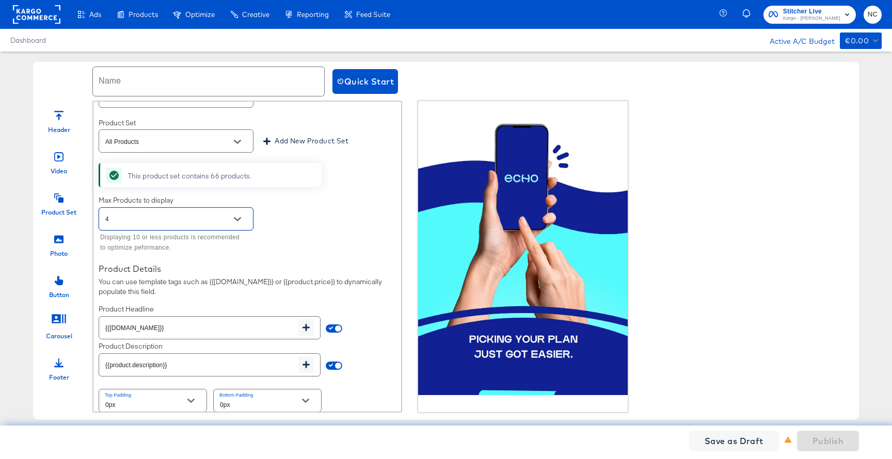
scroll to position [671, 0]
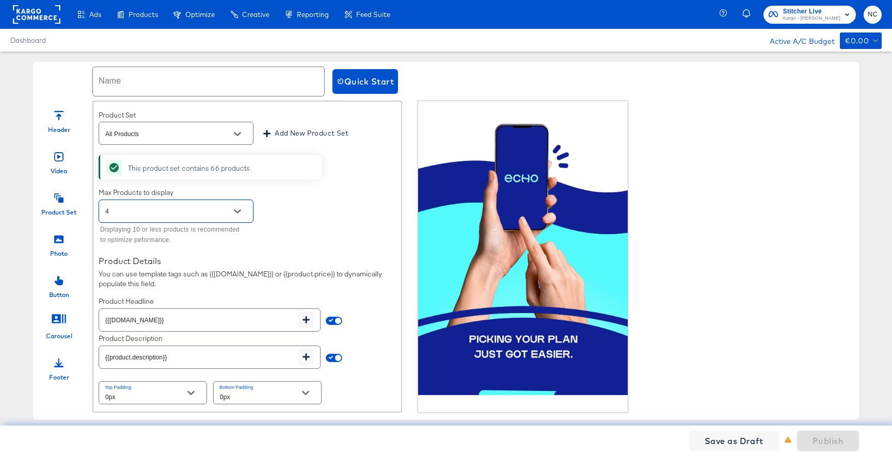
click at [275, 355] on input "{{product.description}}" at bounding box center [198, 353] width 199 height 22
click at [59, 246] on div at bounding box center [58, 238] width 9 height 22
click at [59, 238] on icon at bounding box center [58, 239] width 9 height 8
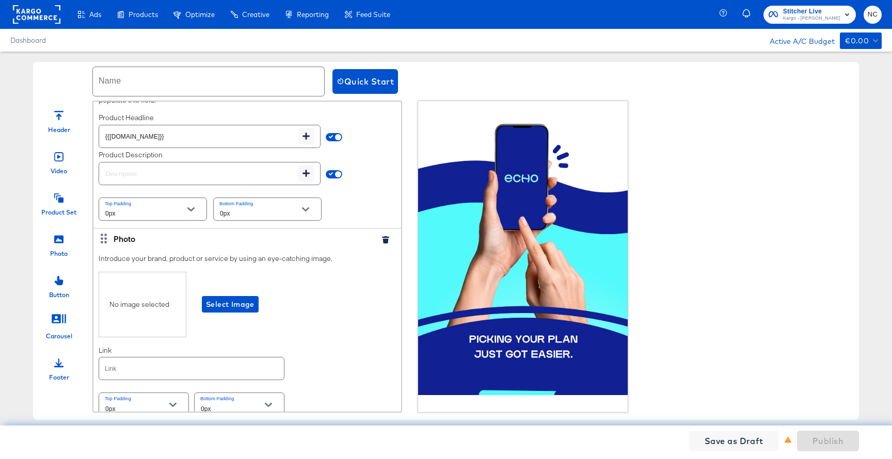
scroll to position [879, 0]
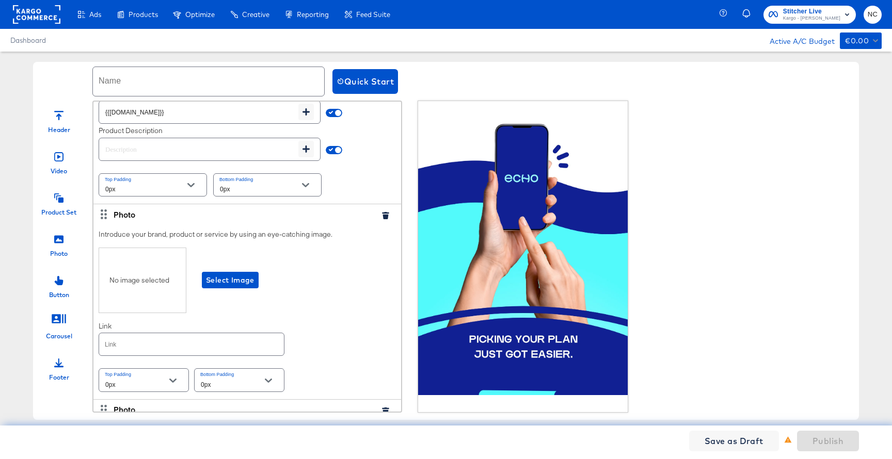
click at [383, 219] on div at bounding box center [389, 214] width 23 height 11
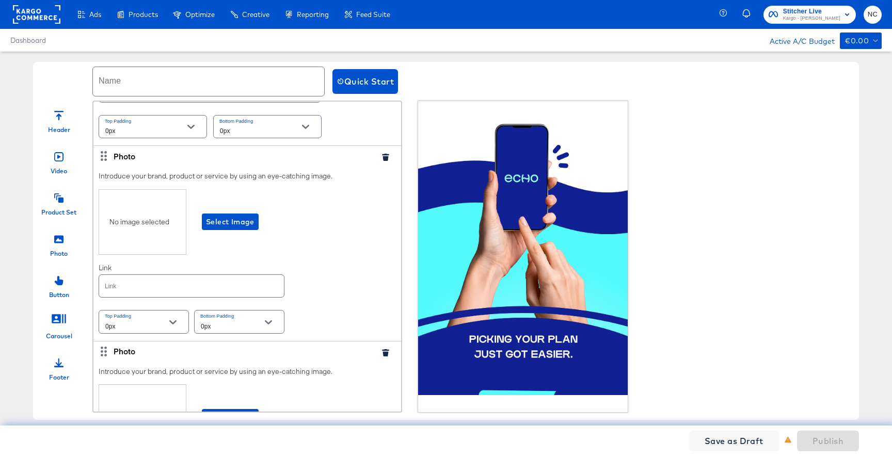
click at [386, 355] on icon "button" at bounding box center [385, 352] width 7 height 7
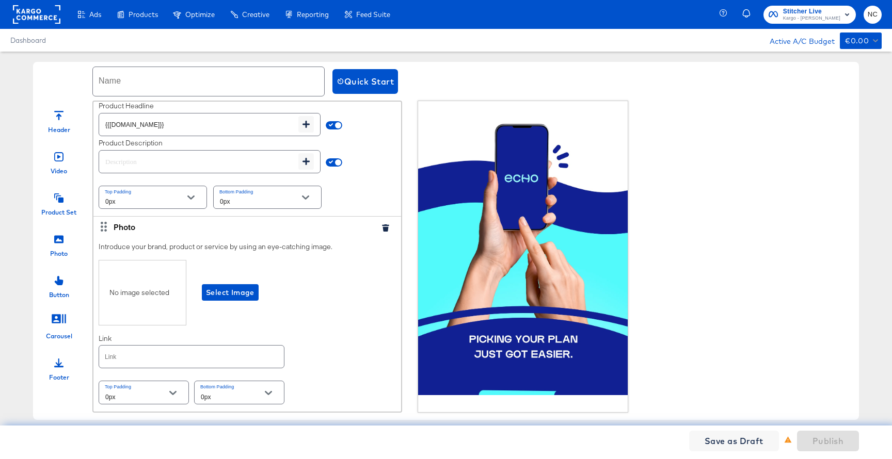
scroll to position [866, 0]
click at [218, 291] on span "Select Image" at bounding box center [230, 292] width 49 height 13
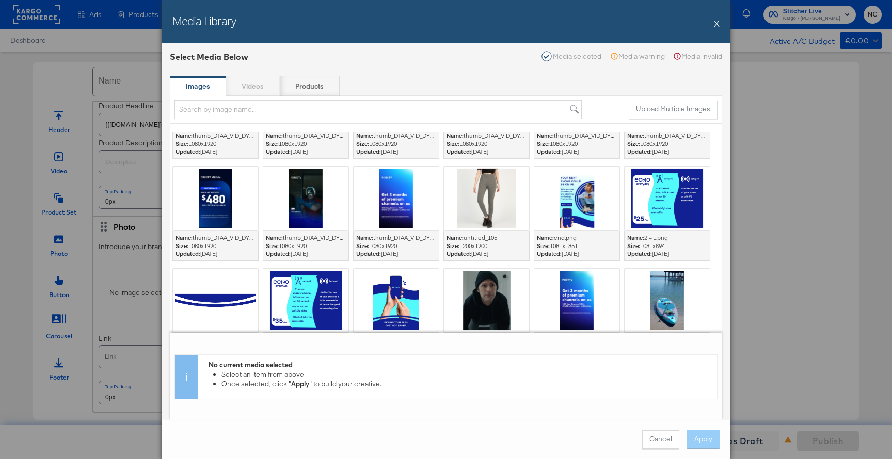
scroll to position [776, 0]
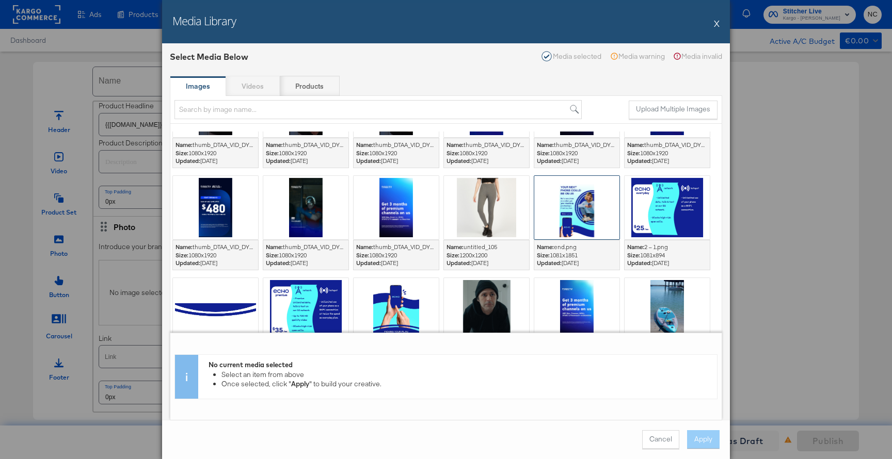
click at [612, 200] on div at bounding box center [576, 207] width 85 height 63
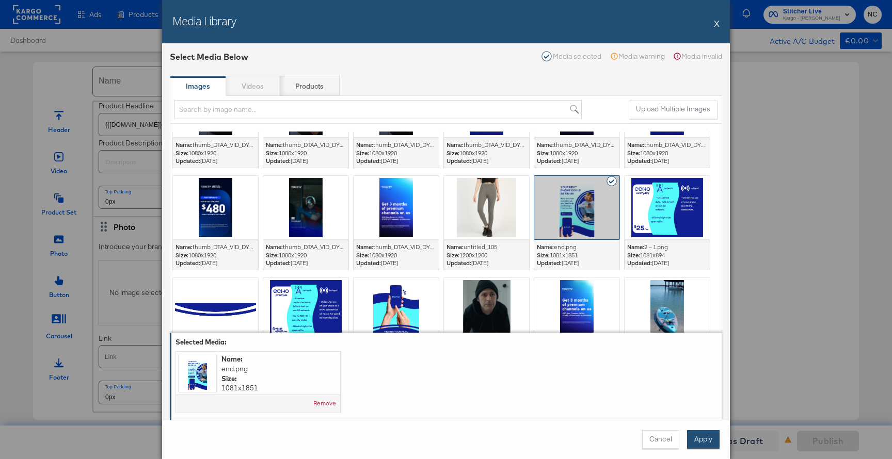
click at [704, 443] on button "Apply" at bounding box center [703, 440] width 33 height 19
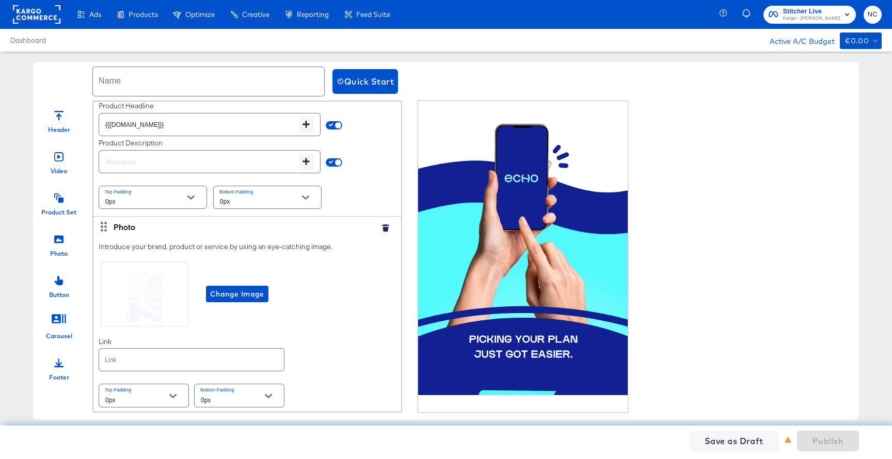
click at [178, 369] on input "text" at bounding box center [191, 360] width 185 height 22
paste input "[URL][DOMAIN_NAME]"
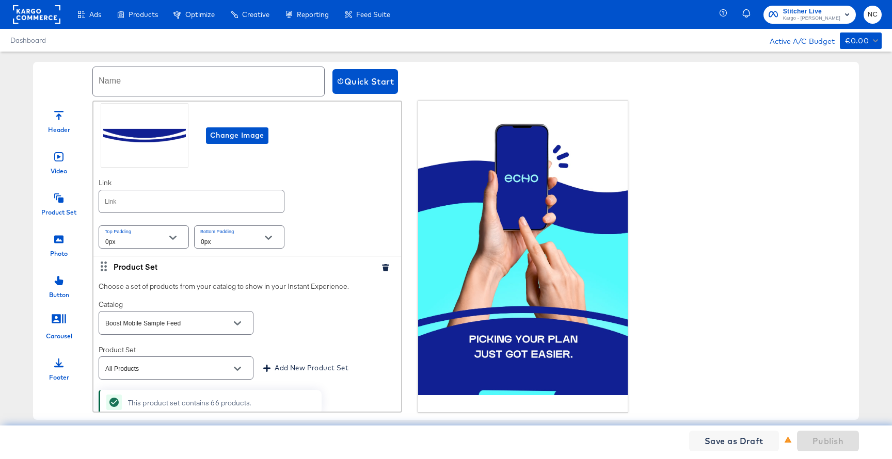
type input "[URL][DOMAIN_NAME]"
click at [156, 200] on input "text" at bounding box center [191, 201] width 185 height 22
paste input "[URL][DOMAIN_NAME]"
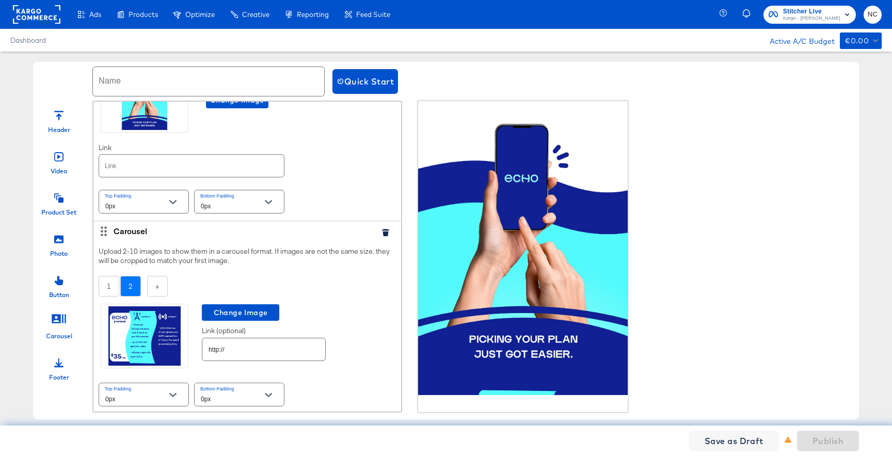
scroll to position [73, 0]
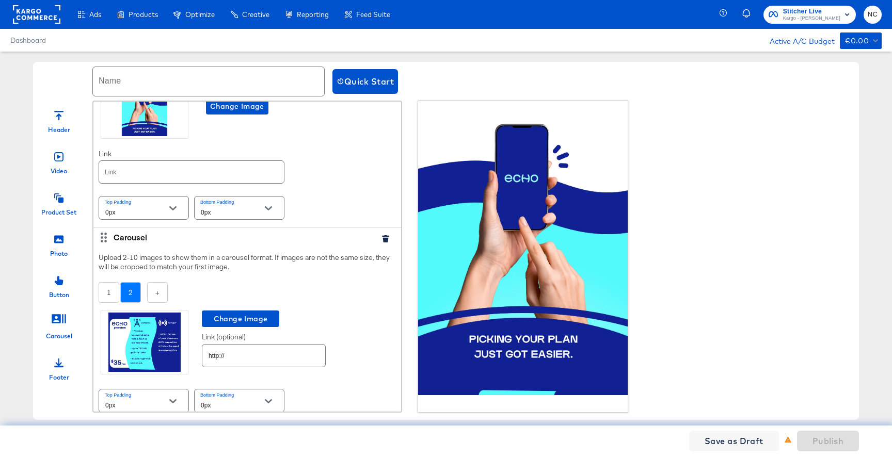
type input "[URL][DOMAIN_NAME]"
click at [155, 181] on input "text" at bounding box center [191, 172] width 185 height 22
paste input "[URL][DOMAIN_NAME]"
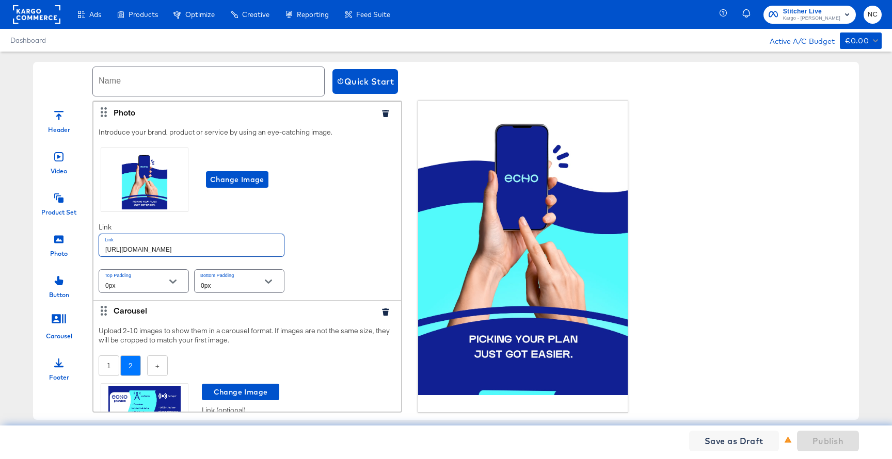
type input "[URL][DOMAIN_NAME]"
click at [152, 71] on input "text" at bounding box center [208, 81] width 231 height 29
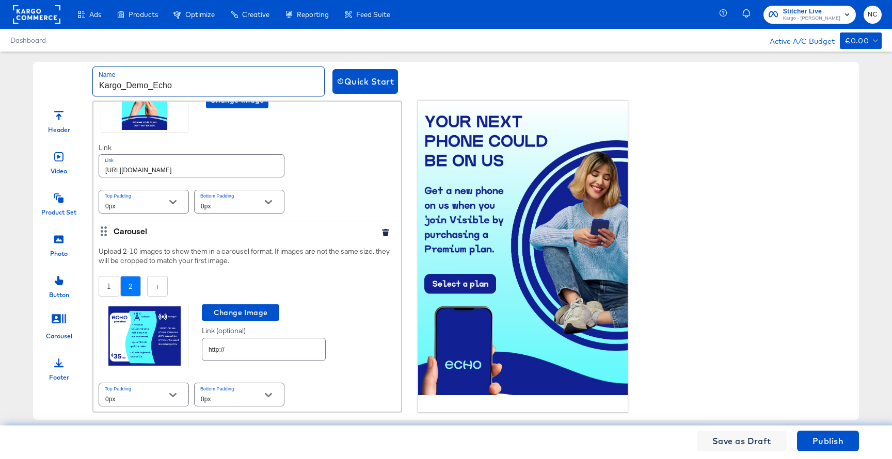
scroll to position [885, 0]
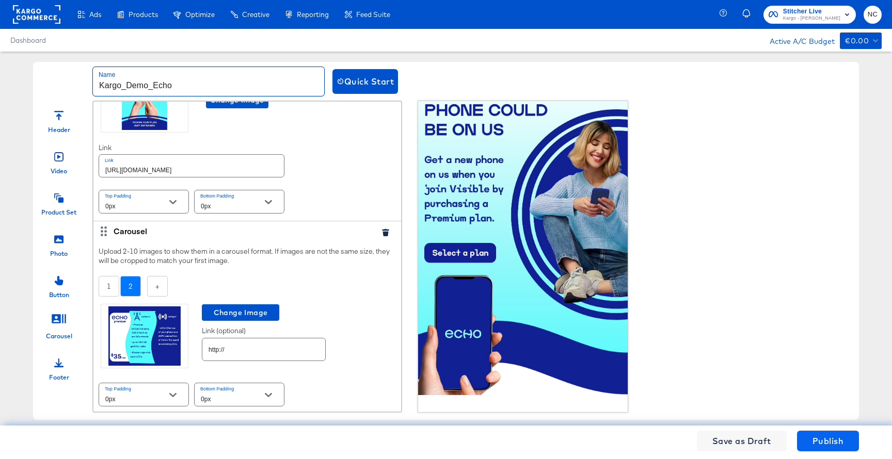
type input "Kargo_Demo_Echo"
click at [826, 441] on span "Publish" at bounding box center [828, 441] width 31 height 14
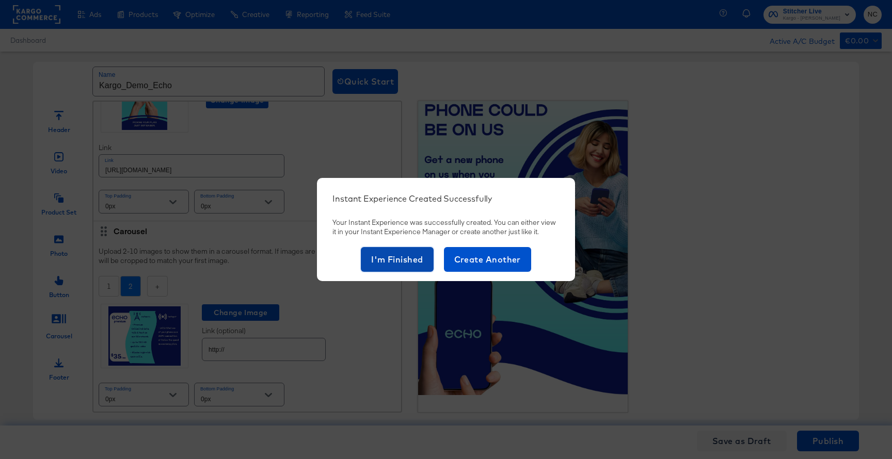
click at [422, 256] on span "I'm Finished" at bounding box center [397, 259] width 52 height 14
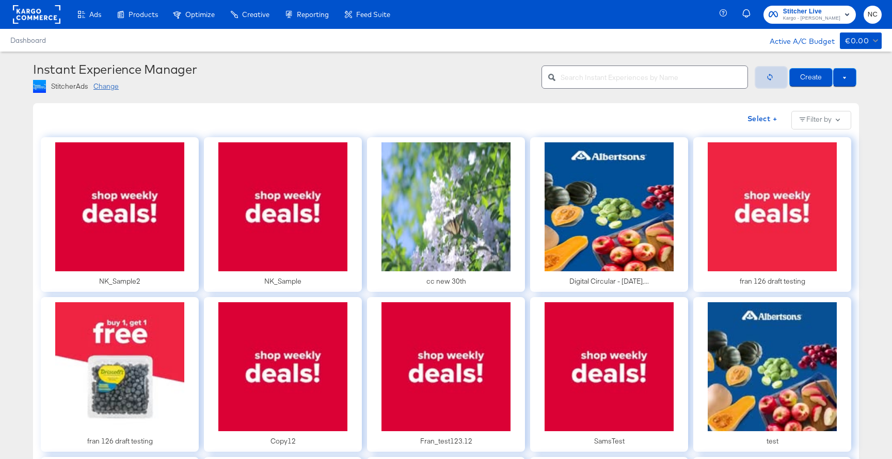
click at [775, 76] on span "button" at bounding box center [771, 77] width 10 height 8
